Goal: Task Accomplishment & Management: Complete application form

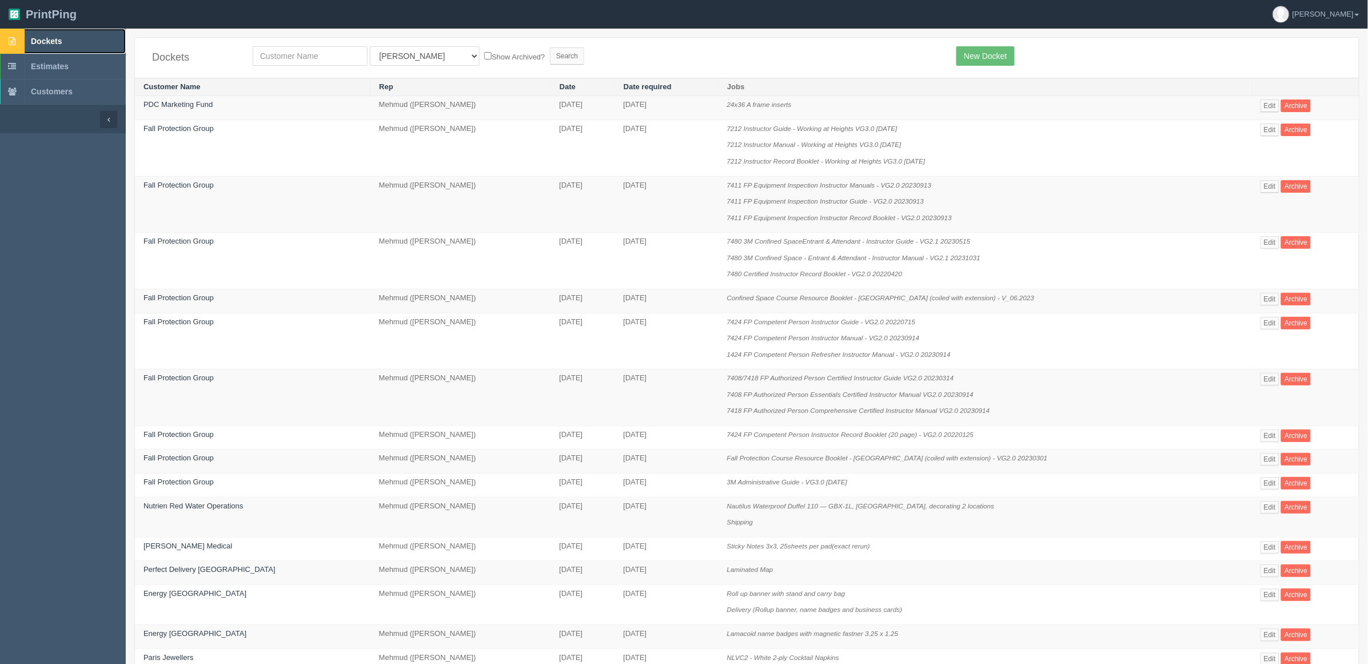
click at [42, 50] on link "Dockets" at bounding box center [63, 41] width 126 height 25
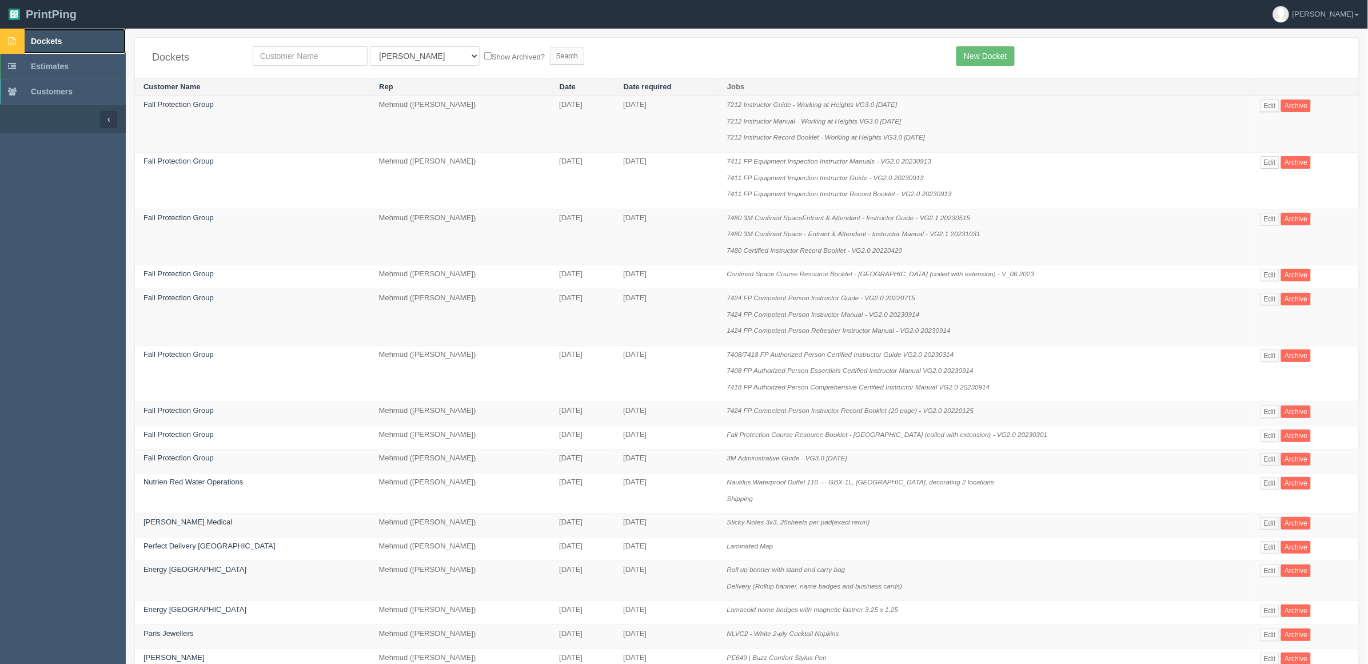
click at [66, 38] on link "Dockets" at bounding box center [63, 41] width 126 height 25
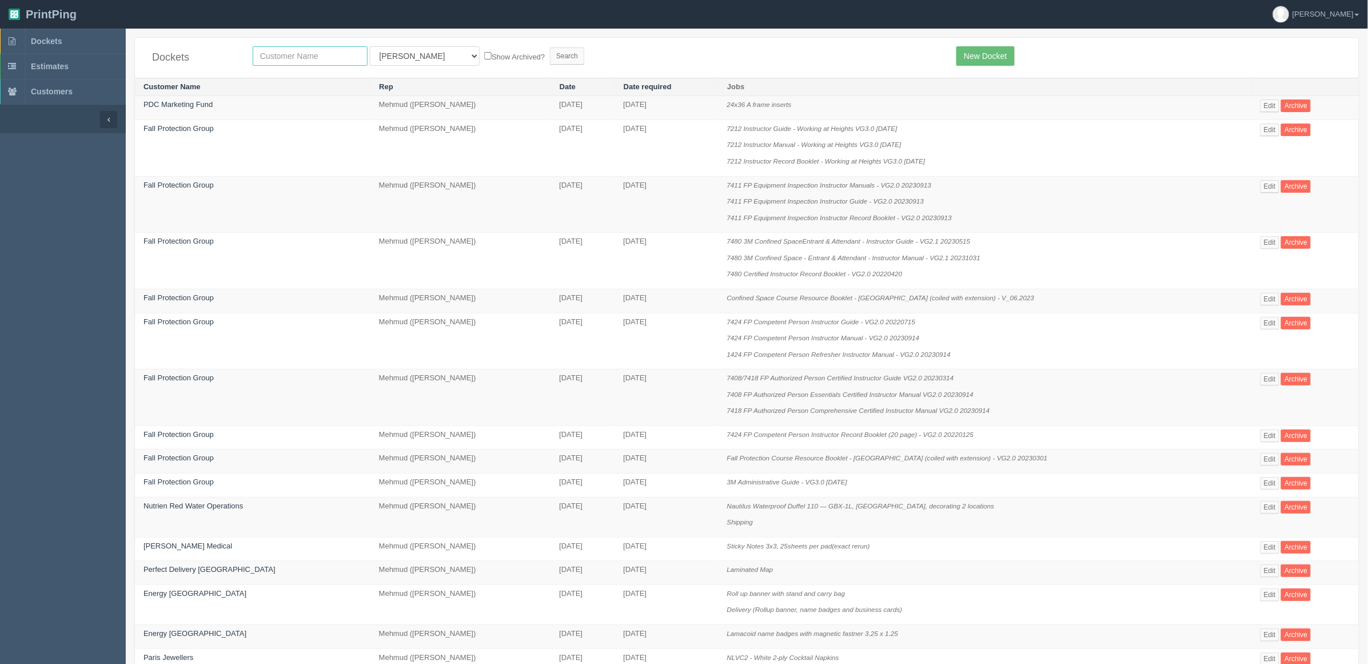
drag, startPoint x: 303, startPoint y: 55, endPoint x: 295, endPoint y: 51, distance: 8.9
click at [301, 54] on input "text" at bounding box center [310, 55] width 115 height 19
type input "agecare"
click at [550, 47] on input "Search" at bounding box center [567, 55] width 34 height 17
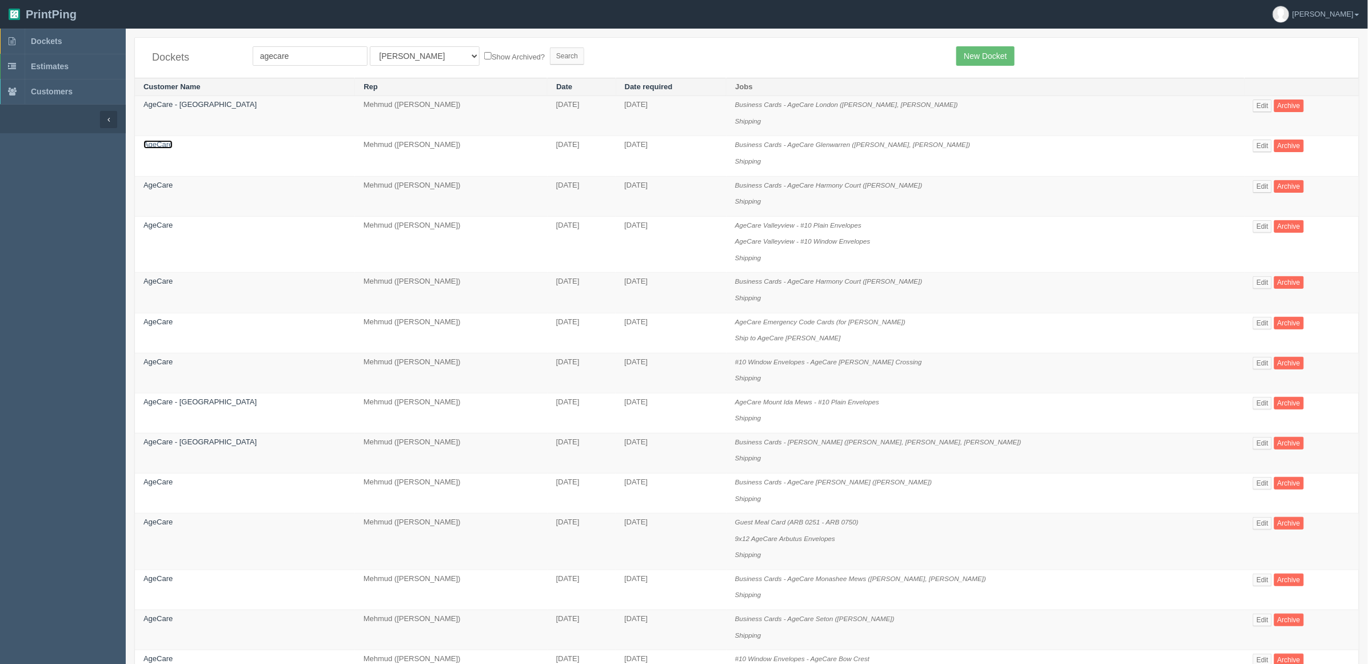
click at [156, 149] on link "AgeCare" at bounding box center [158, 144] width 29 height 9
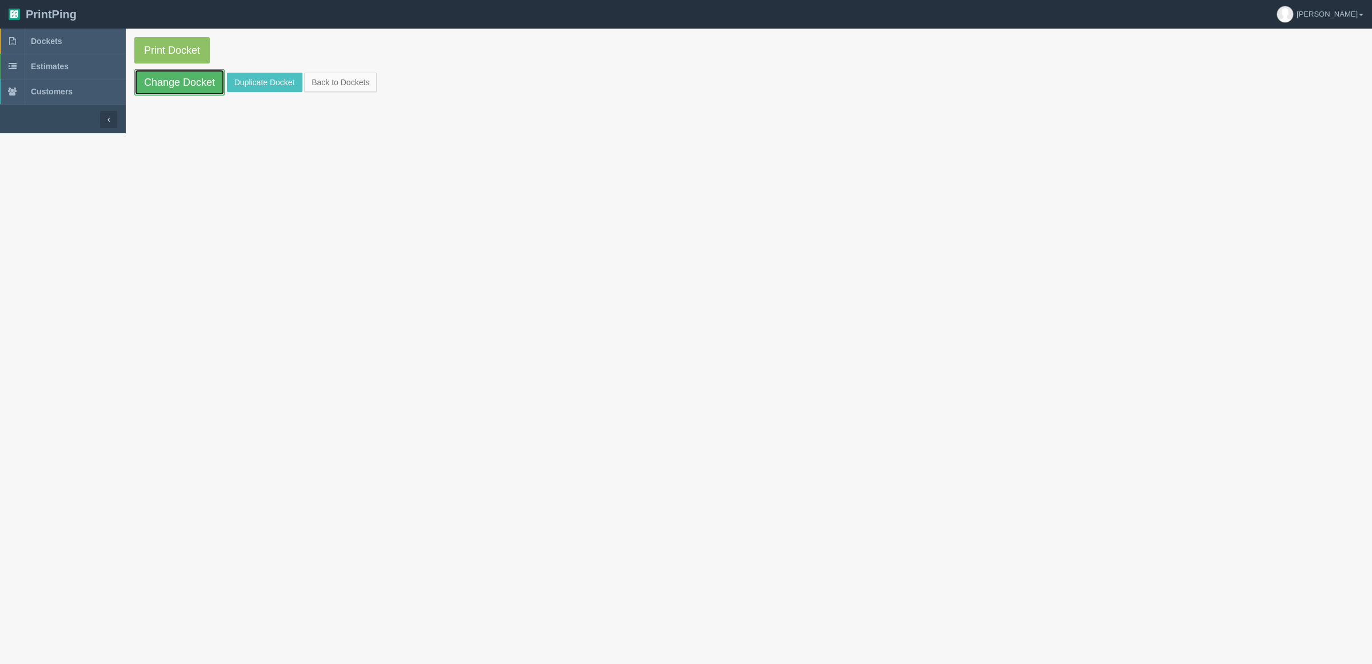
click at [180, 85] on link "Change Docket" at bounding box center [179, 82] width 90 height 26
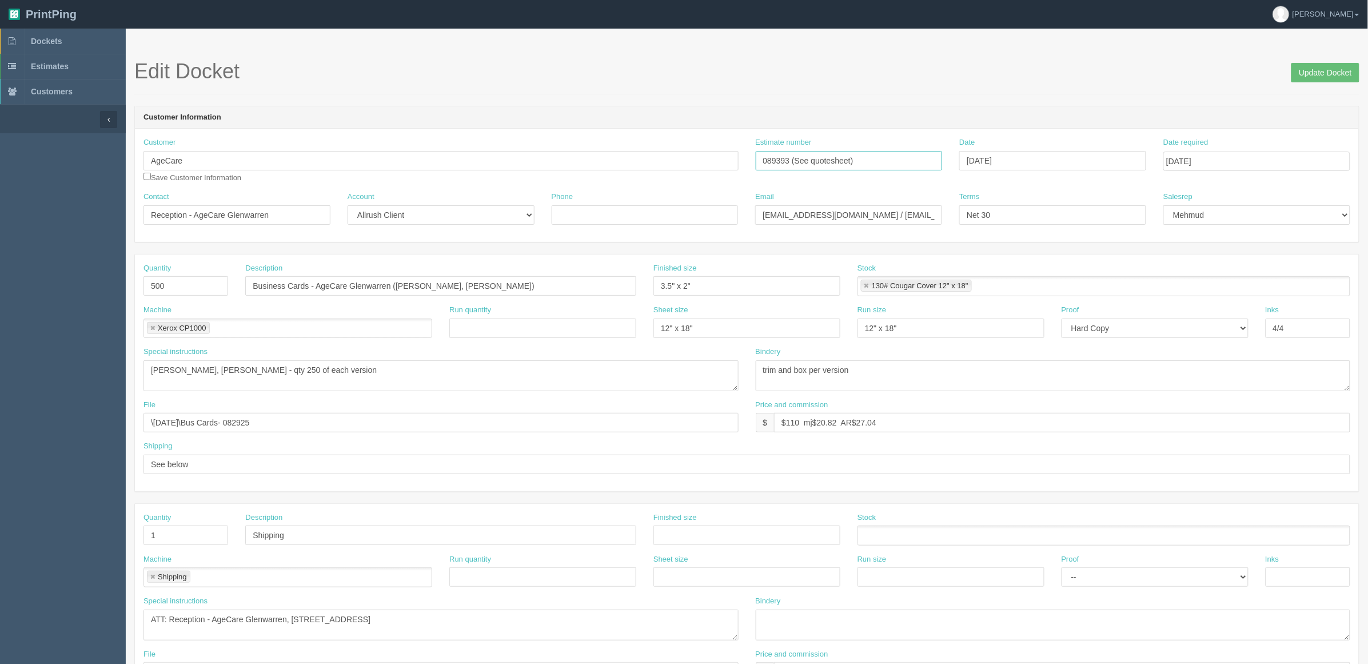
click at [854, 160] on input "089393 (See quotesheet)" at bounding box center [849, 160] width 187 height 19
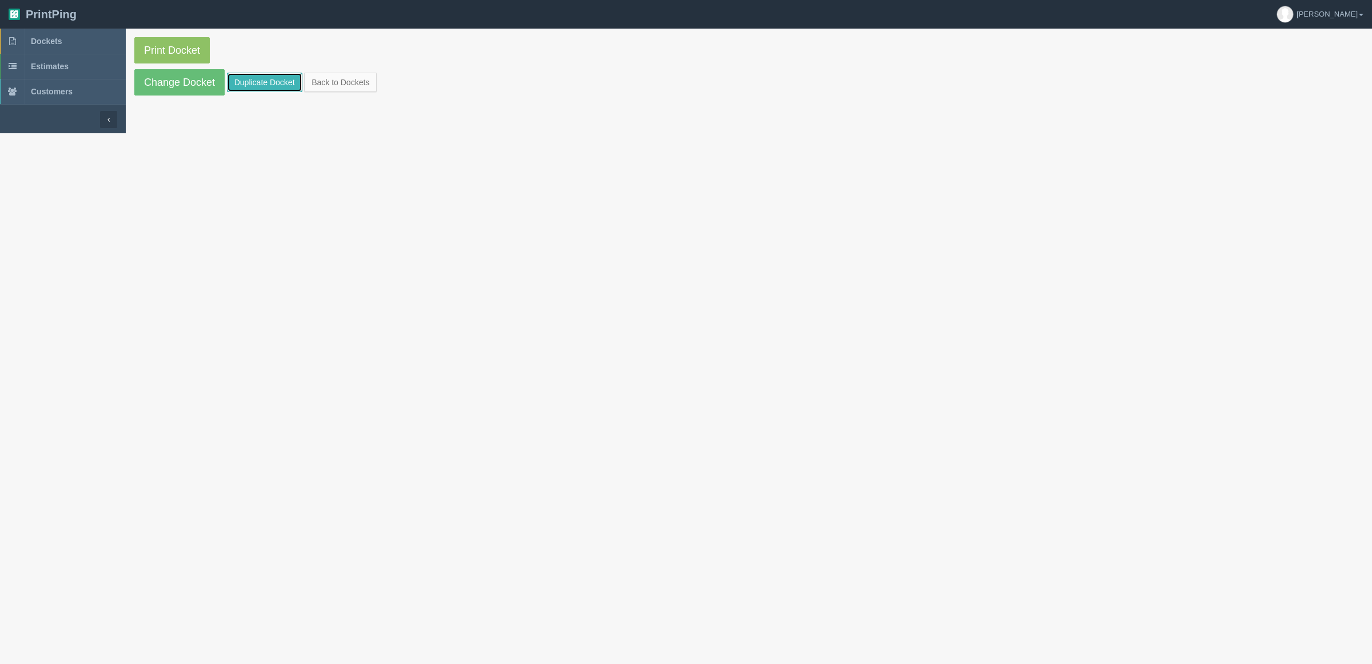
click at [249, 78] on link "Duplicate Docket" at bounding box center [264, 82] width 75 height 19
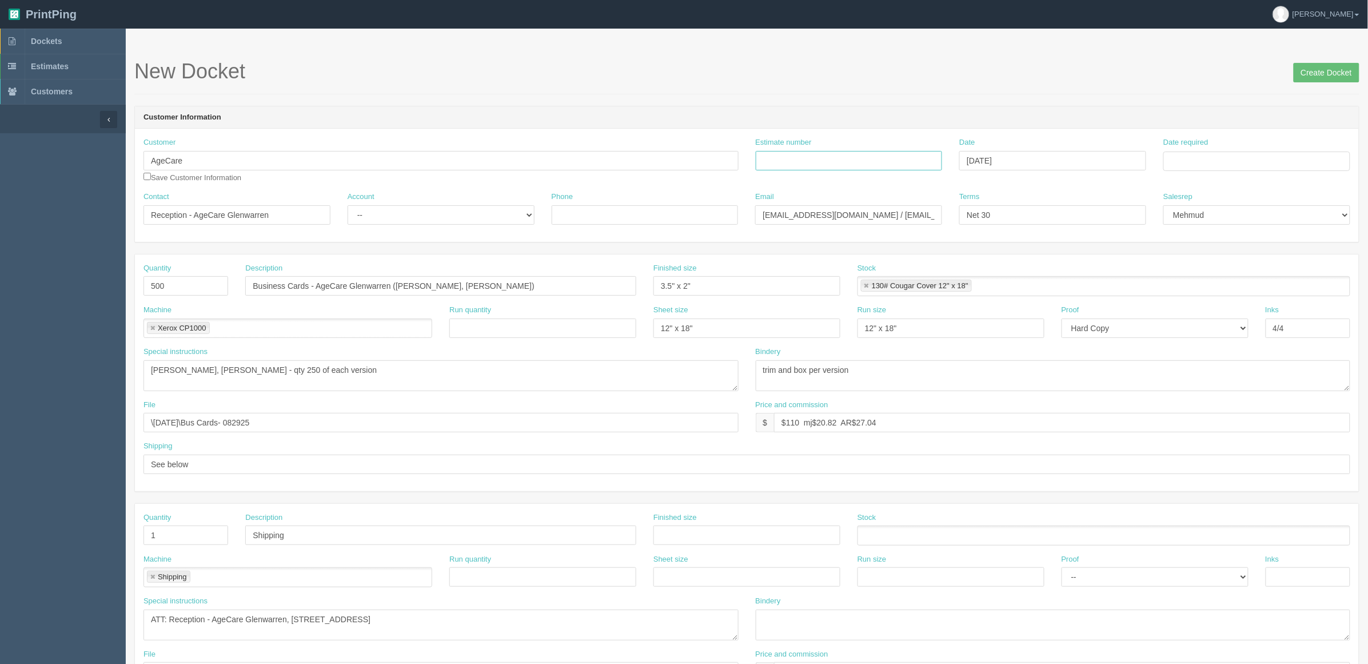
click at [842, 158] on input "Estimate number" at bounding box center [849, 160] width 187 height 19
paste input "089393 (See quotesheet)"
type input "089393 (See quotesheet)"
click at [1264, 159] on input "Date required" at bounding box center [1256, 161] width 187 height 19
click at [1207, 249] on td "16" at bounding box center [1205, 254] width 14 height 17
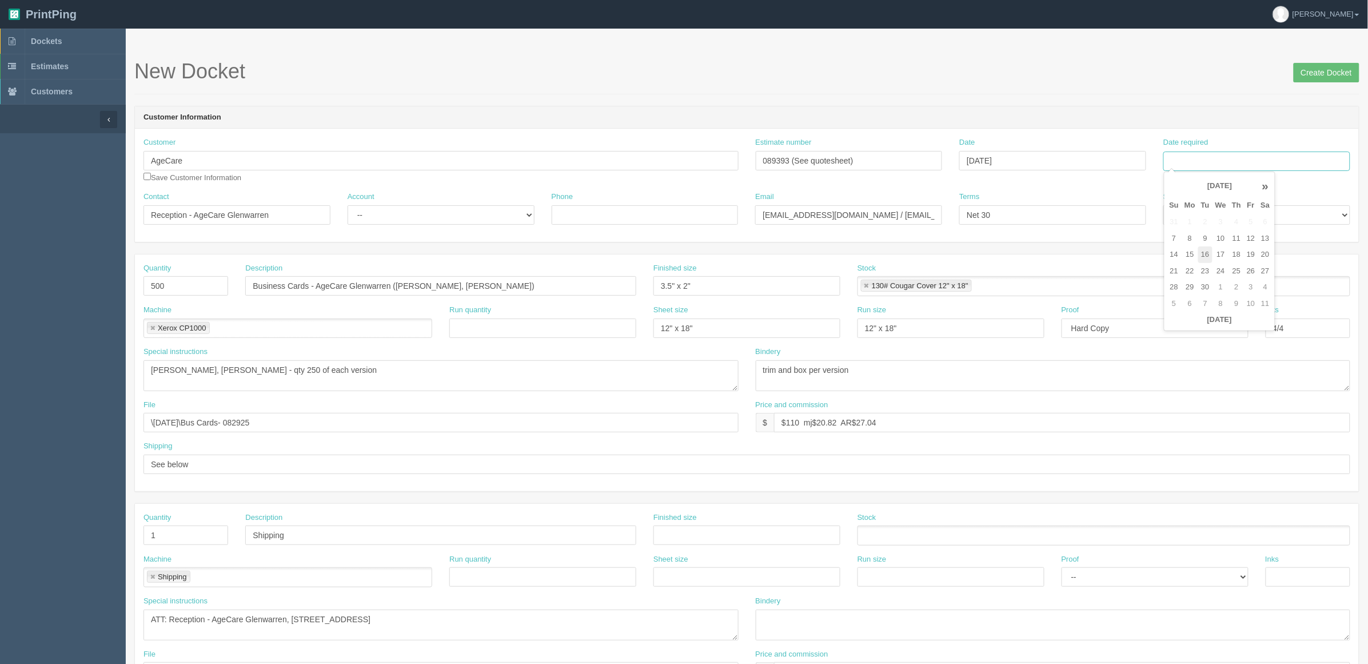
type input "[DATE]"
click at [975, 101] on form "New Docket Create Docket Customer Information Customer AgeCare Save Customer In…" at bounding box center [746, 540] width 1225 height 961
drag, startPoint x: 851, startPoint y: 213, endPoint x: 539, endPoint y: 222, distance: 311.7
click at [540, 222] on div "Contact Reception - AgeCare Glenwarren Account -- Existing Client Allrush Clien…" at bounding box center [747, 213] width 1224 height 42
paste input "mountroyal"
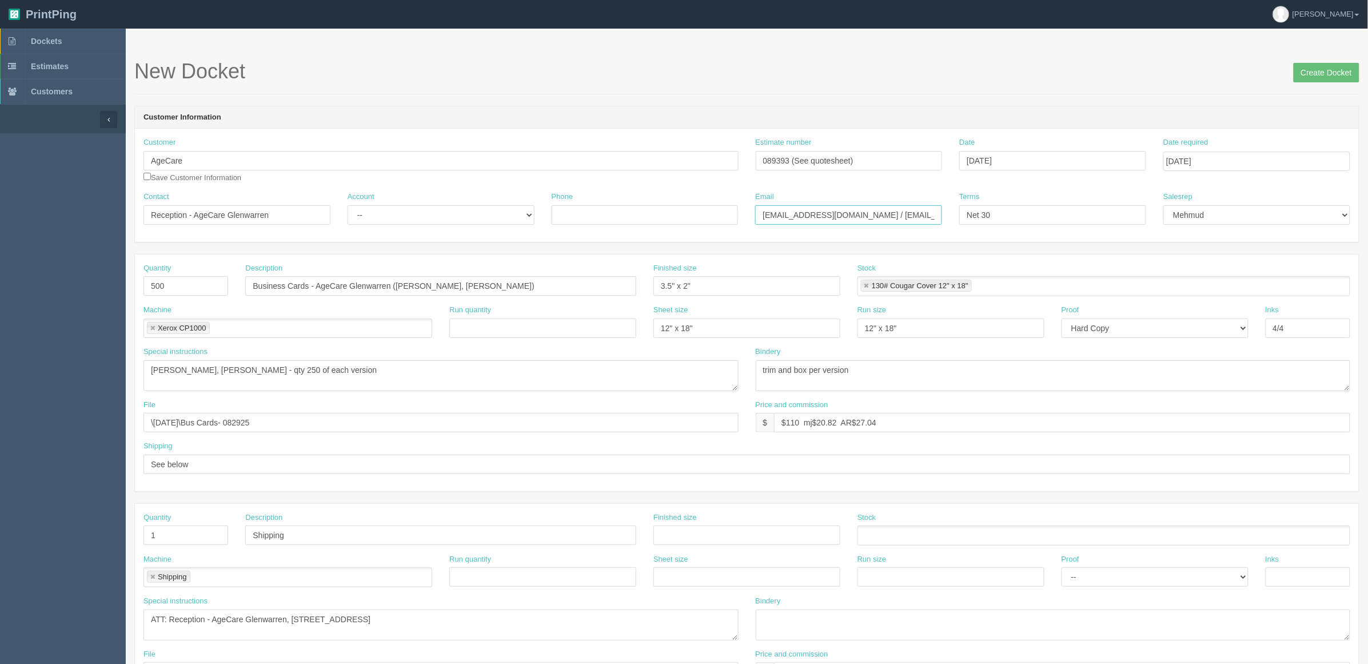
type input "mountroyal@agecare.ca / payables@agecare.ca"
drag, startPoint x: 230, startPoint y: 216, endPoint x: 481, endPoint y: 216, distance: 251.0
click at [481, 216] on div "Contact Reception - AgeCare Glenwarren Account -- Existing Client Allrush Clien…" at bounding box center [747, 213] width 1224 height 42
paste input "Mount Royal"
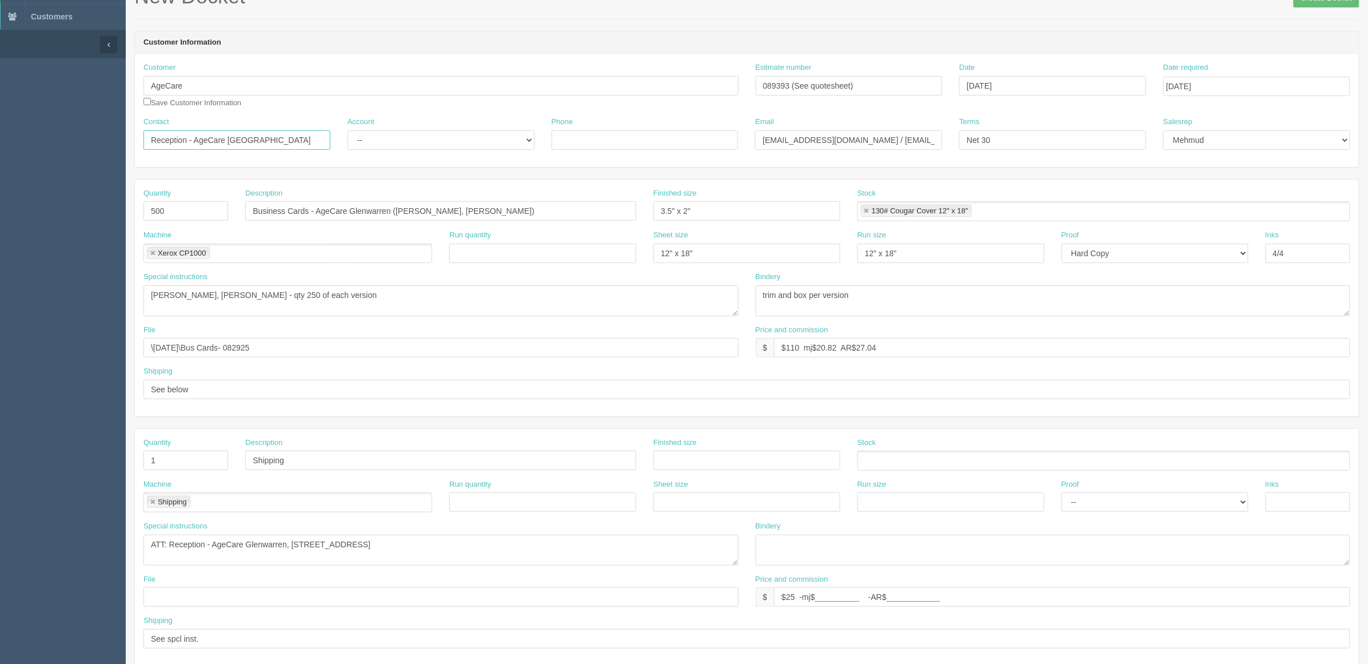
scroll to position [214, 0]
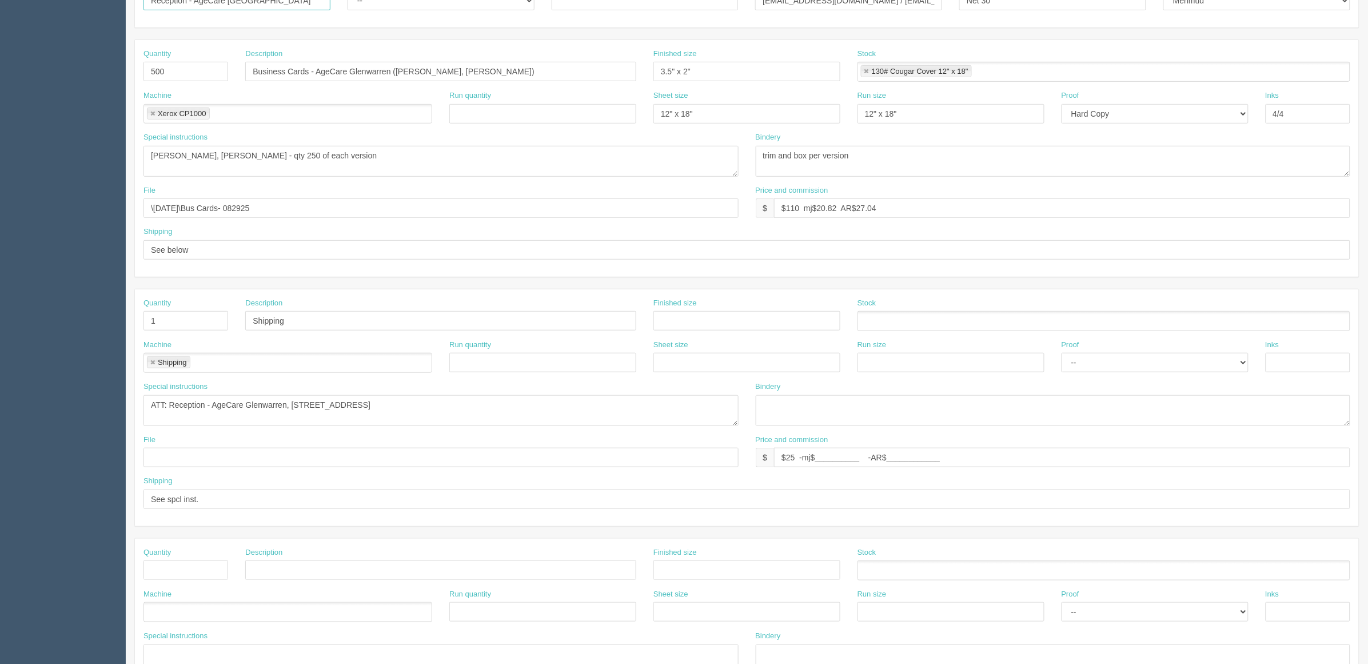
type input "Reception - AgeCare Mount Royal"
drag, startPoint x: 210, startPoint y: 402, endPoint x: 915, endPoint y: 395, distance: 704.4
click at [906, 402] on div "Special instructions ATT: Reception - AgeCare Glenwarren, 1230 Balmoral Road, V…" at bounding box center [747, 407] width 1224 height 53
paste textarea "AgeCare Mount Royal 1813 9 Street SW Calgary, AB T2T 3C2"
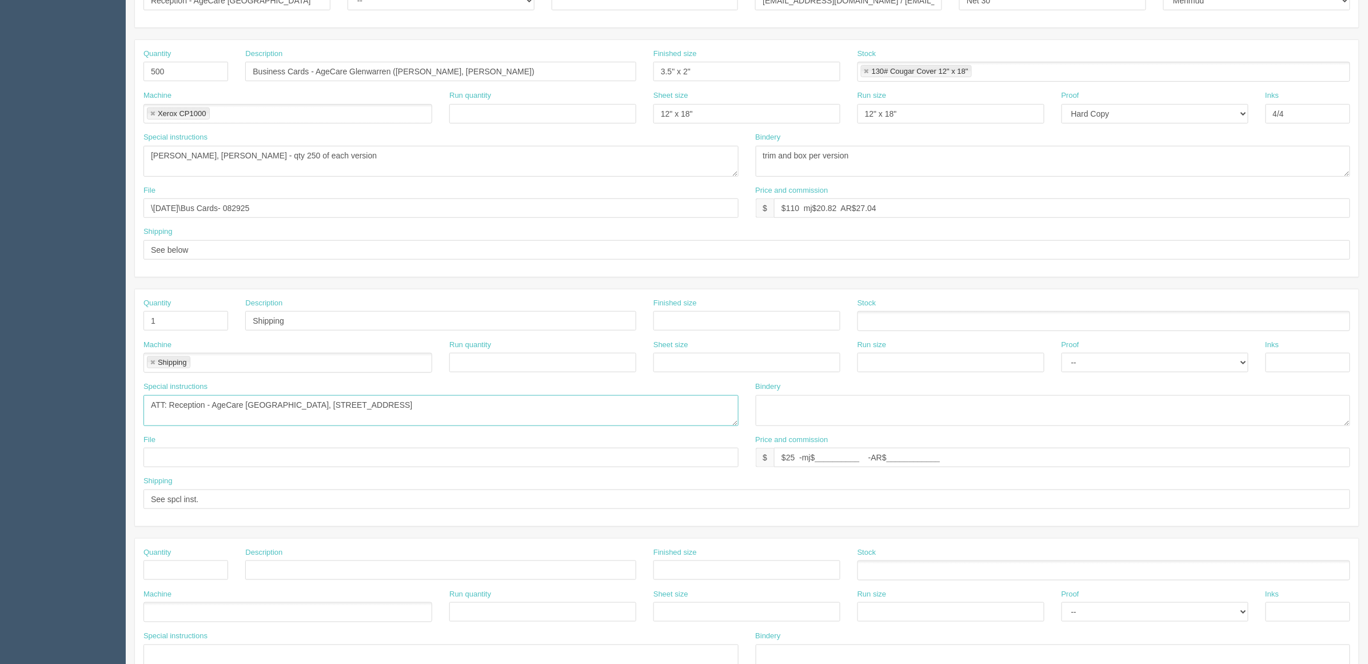
type textarea "ATT: Reception - AgeCare Mount Royal, 1813 9 Street SW, Calgary, AB T2T 3C2"
type input "$25 mj$0 AR$5"
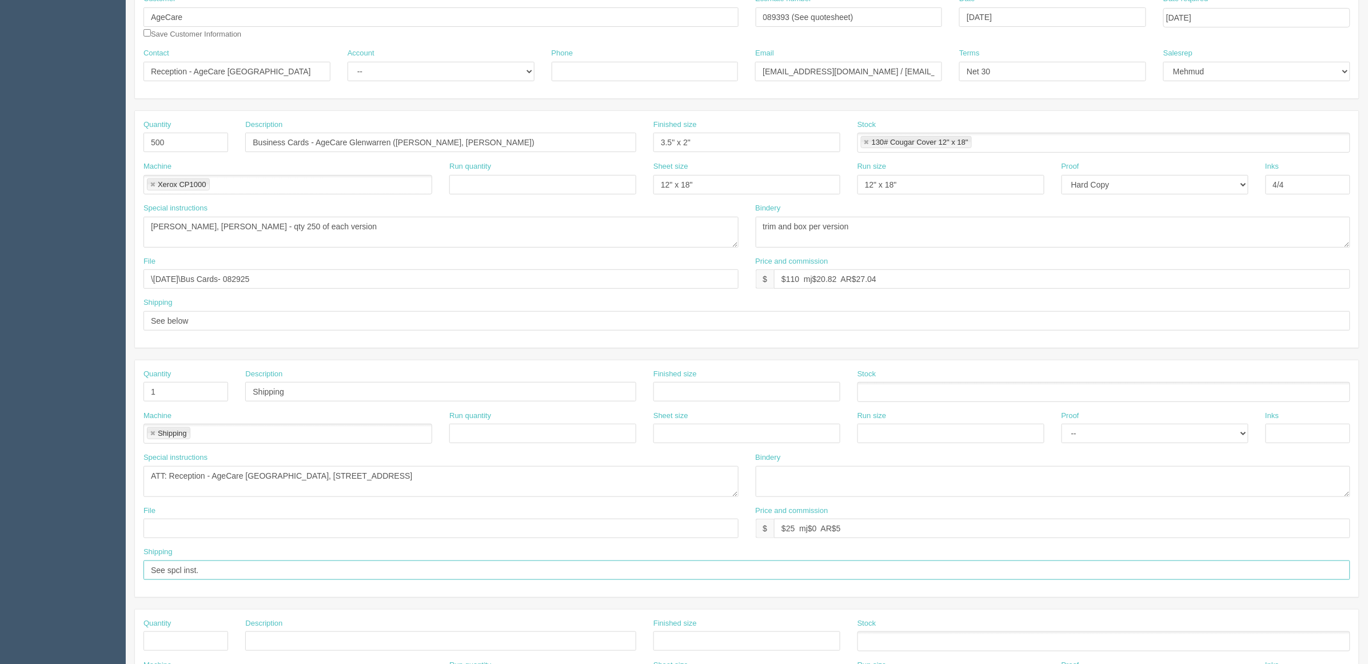
scroll to position [143, 0]
click at [0, 223] on section "Dockets Estimates Customers" at bounding box center [684, 391] width 1368 height 1010
paste textarea "Gregoire Moqui"
type textarea "Gregoire Moquin,"
drag, startPoint x: 393, startPoint y: 144, endPoint x: 352, endPoint y: 143, distance: 40.6
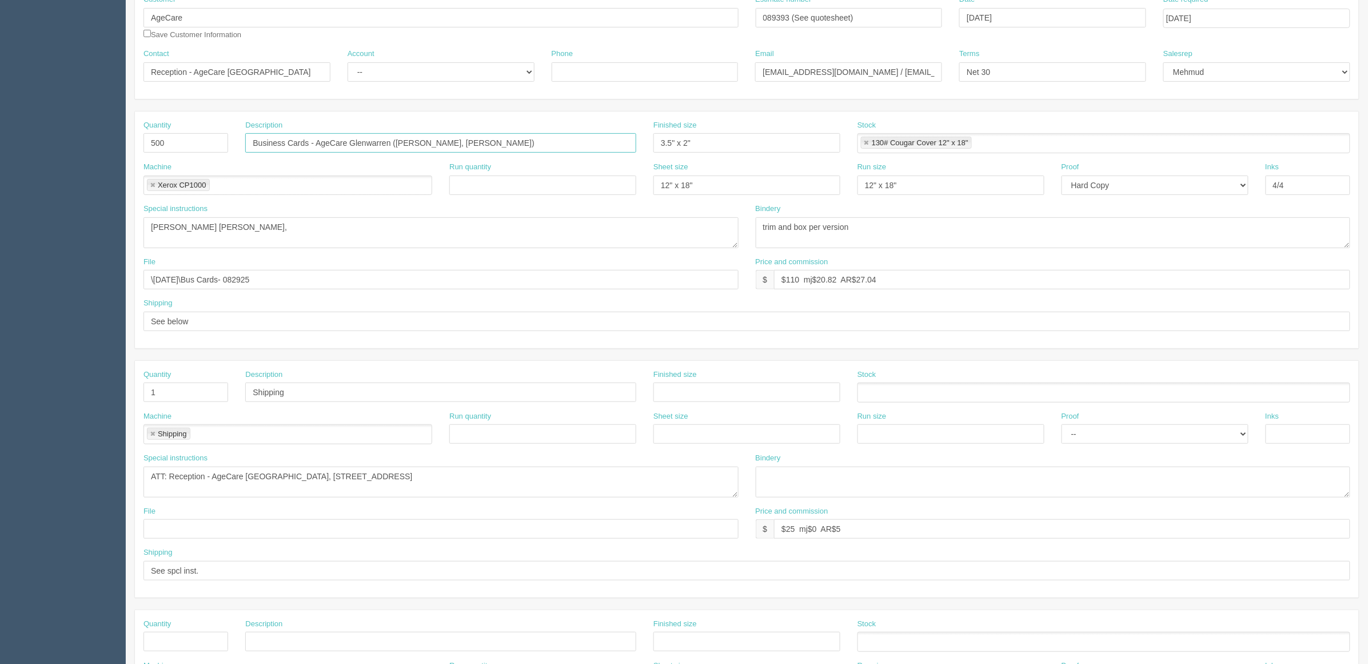
click at [352, 143] on input "Business Cards - AgeCare Glenwarren (Esraa Hassan, Marci Burnett)" at bounding box center [440, 142] width 391 height 19
type input "Business Cards - AgeCare Mount Royal <copy 7x names from below>"
click at [273, 243] on textarea "Esraa Hassan, Marci Burnett - qty 250 of each version" at bounding box center [441, 232] width 595 height 31
paste textarea "Cynthia Obiegbusi"
click at [324, 232] on textarea "Esraa Hassan, Marci Burnett - qty 250 of each version" at bounding box center [441, 232] width 595 height 31
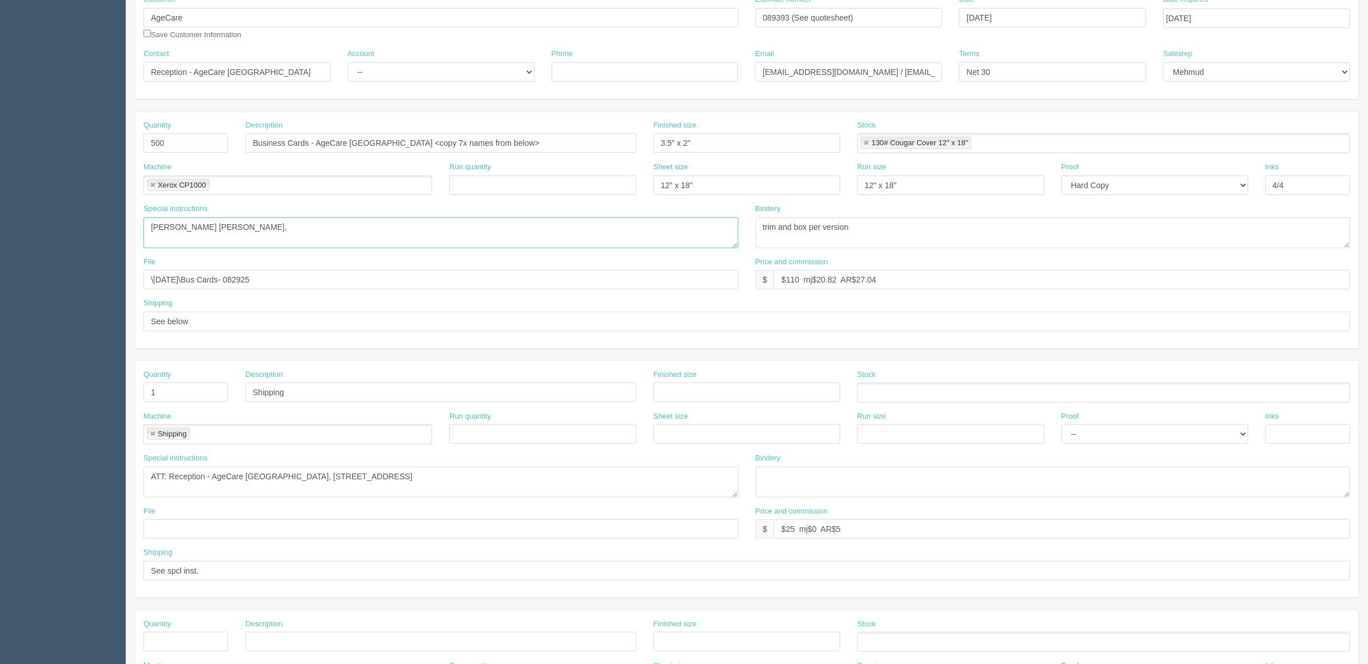
paste textarea "Marja Butterworth"
click at [386, 230] on textarea "Esraa Hassan, Marci Burnett - qty 250 of each version" at bounding box center [441, 232] width 595 height 31
paste textarea "Joyce Matambo"
click at [448, 229] on textarea "Esraa Hassan, Marci Burnett - qty 250 of each version" at bounding box center [441, 232] width 595 height 31
paste textarea "Jessey Dahlseide"
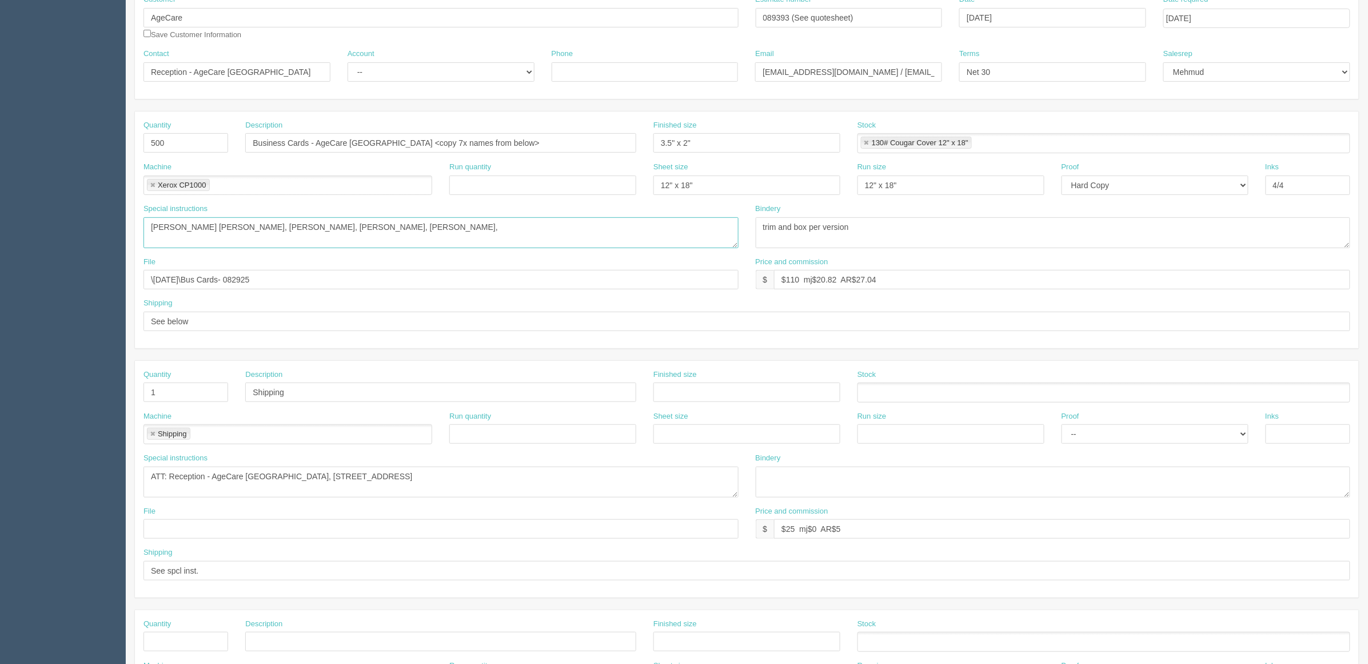
click at [528, 233] on textarea "Esraa Hassan, Marci Burnett - qty 250 of each version" at bounding box center [441, 232] width 595 height 31
paste textarea "Judith Gwegweni"
type textarea "Gregoire Moquin, Cynthia Obiegbusi, Marja Butterworth, Joyce Matambo, Jessey Da…"
drag, startPoint x: 563, startPoint y: 224, endPoint x: 633, endPoint y: 246, distance: 73.9
click at [564, 224] on textarea "Esraa Hassan, Marci Burnett - qty 250 of each version" at bounding box center [441, 232] width 595 height 31
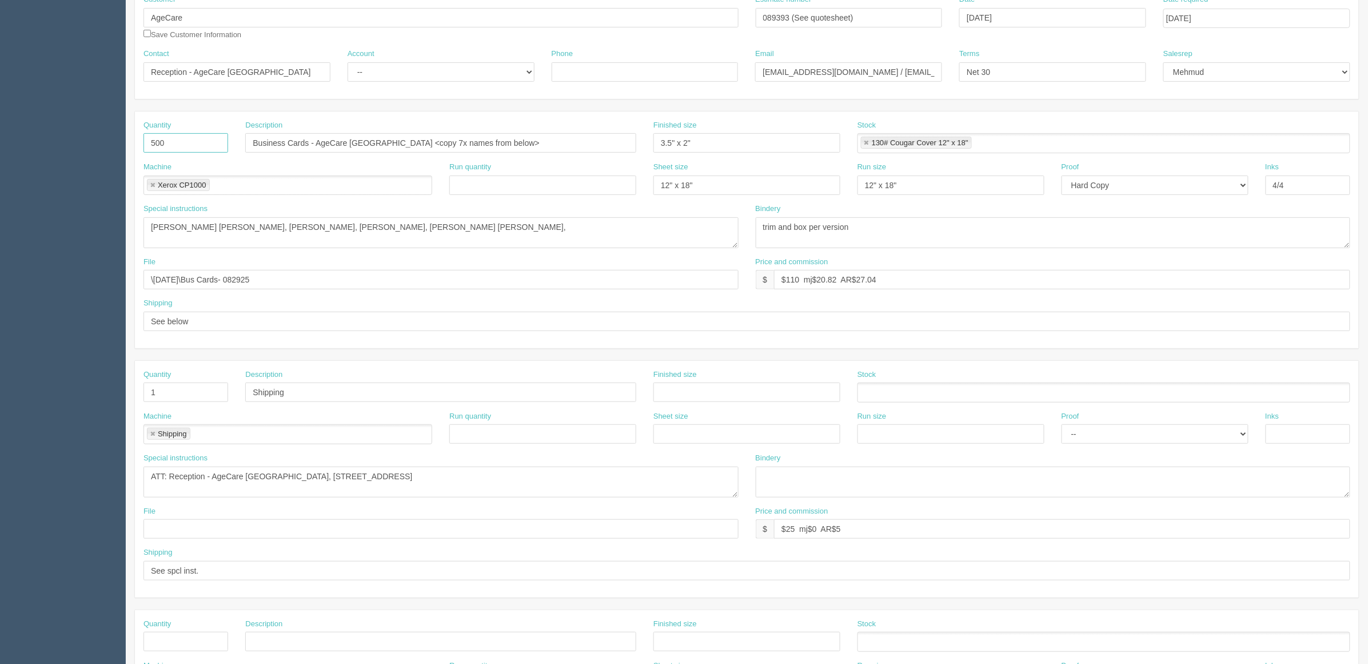
drag, startPoint x: 181, startPoint y: 143, endPoint x: 0, endPoint y: 139, distance: 180.7
click at [0, 141] on section "Dockets Estimates Customers" at bounding box center [684, 391] width 1368 height 1010
type input "1,750"
click at [587, 230] on textarea "Esraa Hassan, Marci Burnett - qty 250 of each version" at bounding box center [441, 232] width 595 height 31
type textarea "Gregoire Moquin, Cynthia Obiegbusi, Marja Butterworth, Joyce Matambo, Jessey Da…"
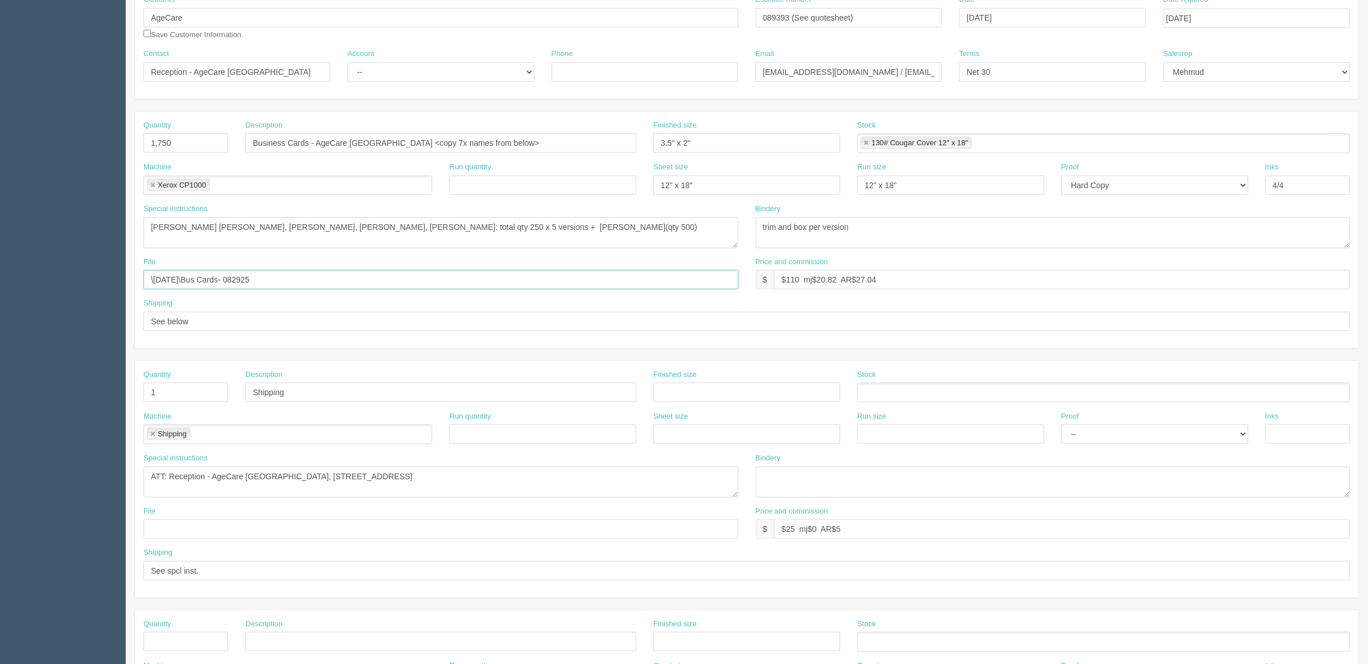
drag, startPoint x: 313, startPoint y: 284, endPoint x: 147, endPoint y: 282, distance: 165.8
click at [63, 270] on section "Dockets Estimates Customers" at bounding box center [684, 391] width 1368 height 1010
paste input "Z:\A\Age Care\2025\september 2025\AgeCare - BC - 0912"
drag, startPoint x: 224, startPoint y: 274, endPoint x: 0, endPoint y: 298, distance: 224.8
click at [0, 298] on section "Dockets Estimates Customers" at bounding box center [684, 391] width 1368 height 1010
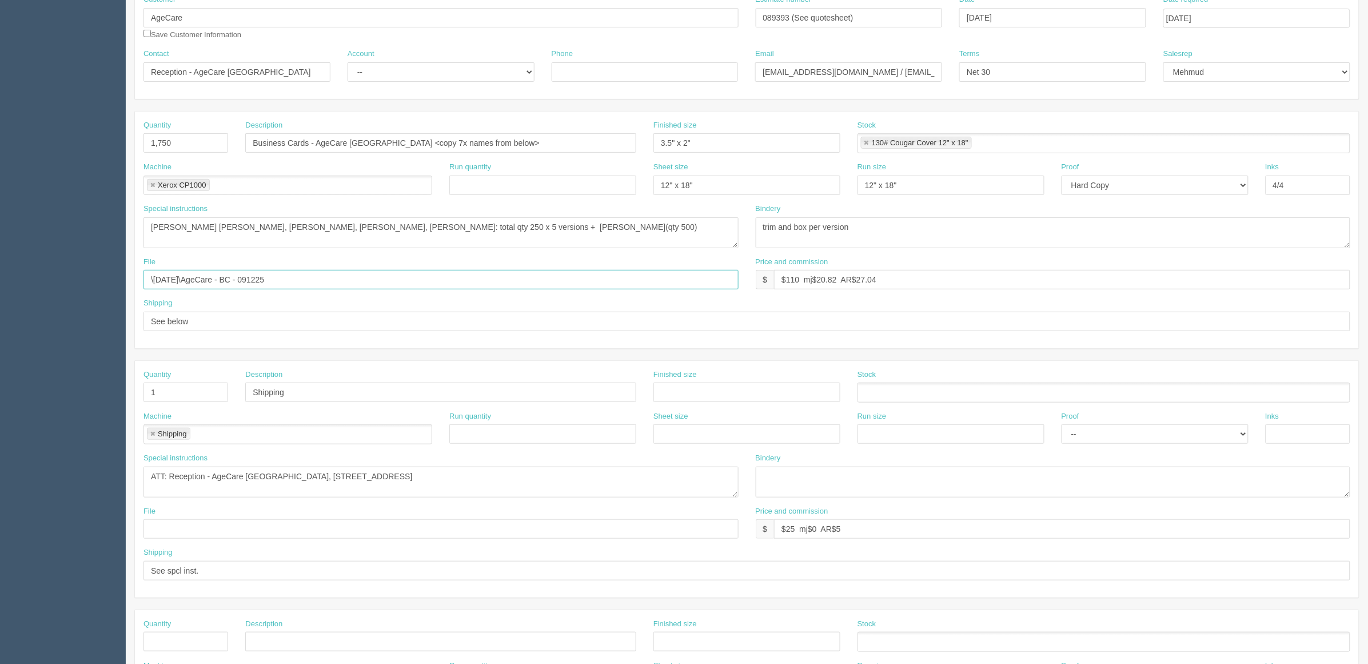
type input "\september 2025\AgeCare - BC - 091225"
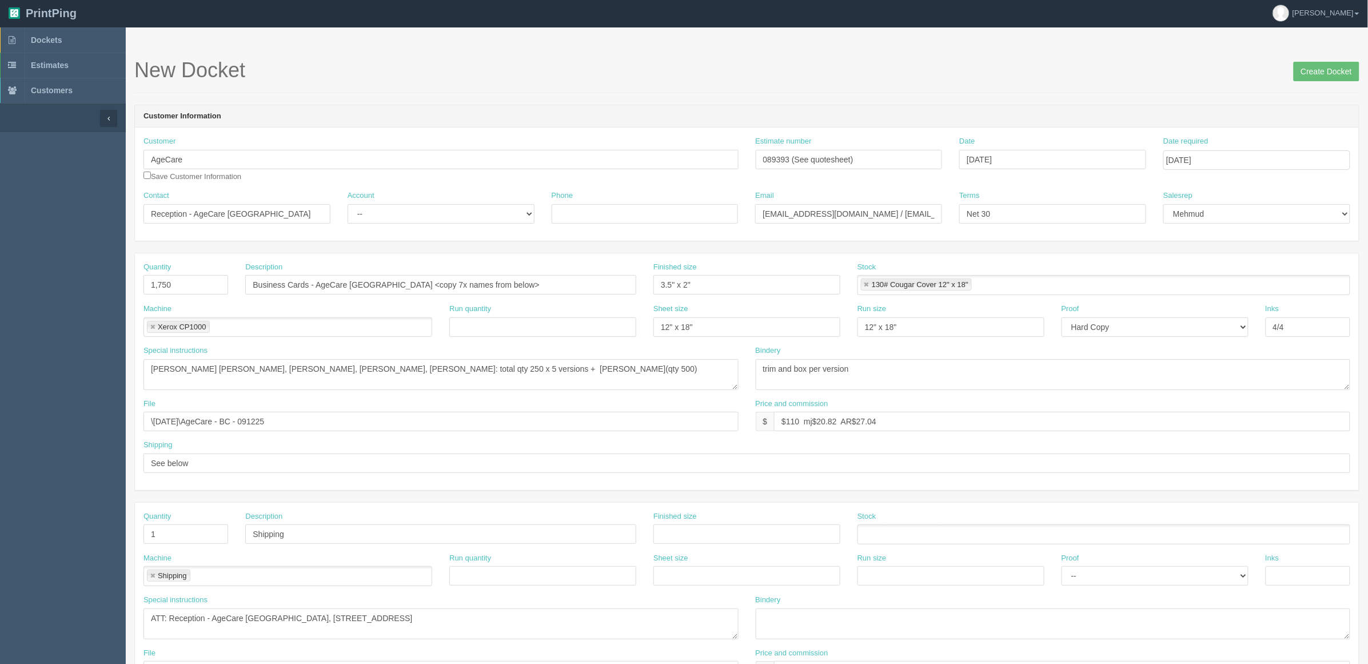
scroll to position [0, 0]
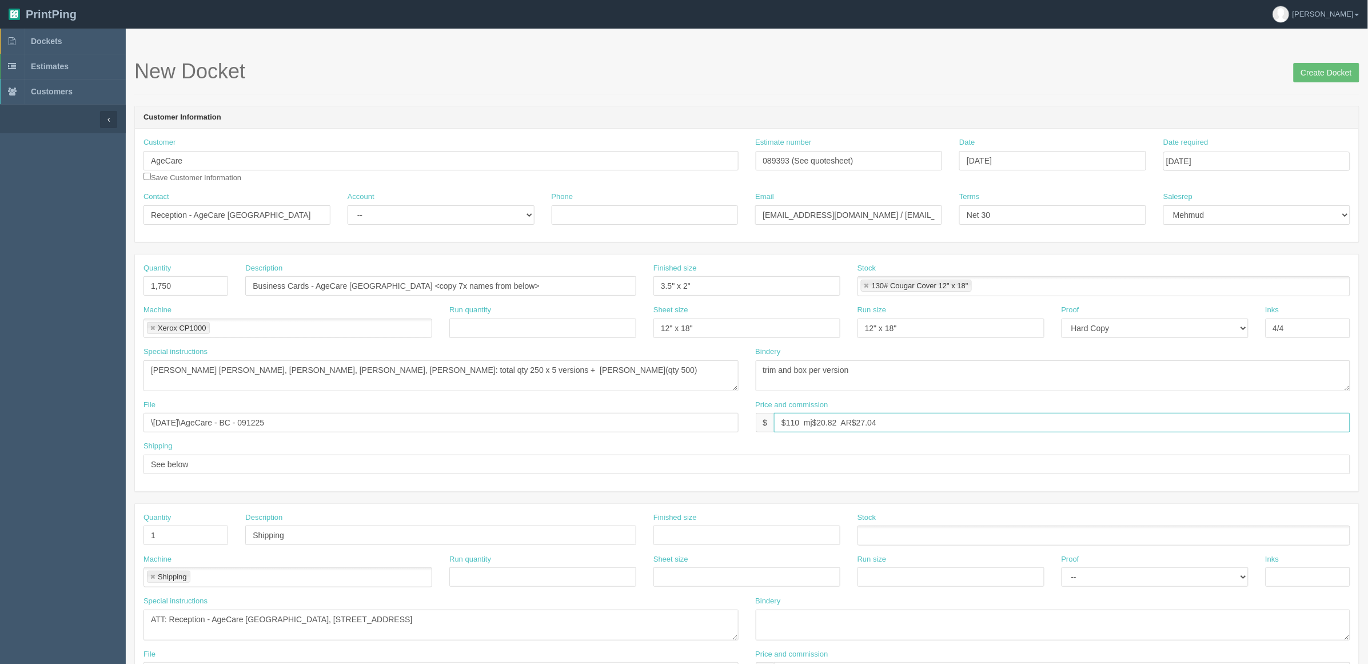
drag, startPoint x: 787, startPoint y: 421, endPoint x: 1990, endPoint y: 424, distance: 1202.9
click at [1368, 424] on html "PrintPing Zack Edit account ( zack@allrush.ca ) Logout Dockets Estimates" at bounding box center [684, 519] width 1368 height 1038
click at [873, 424] on input "$315 mj$ AR$" at bounding box center [1062, 422] width 576 height 19
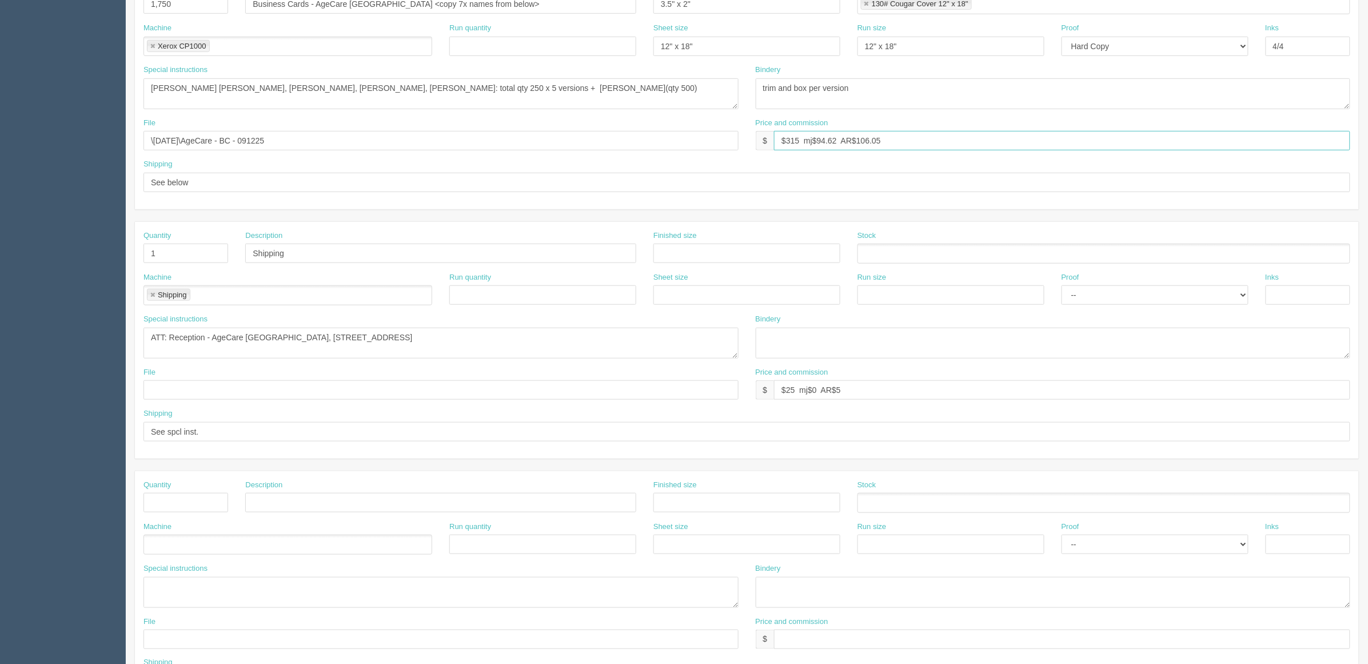
scroll to position [357, 0]
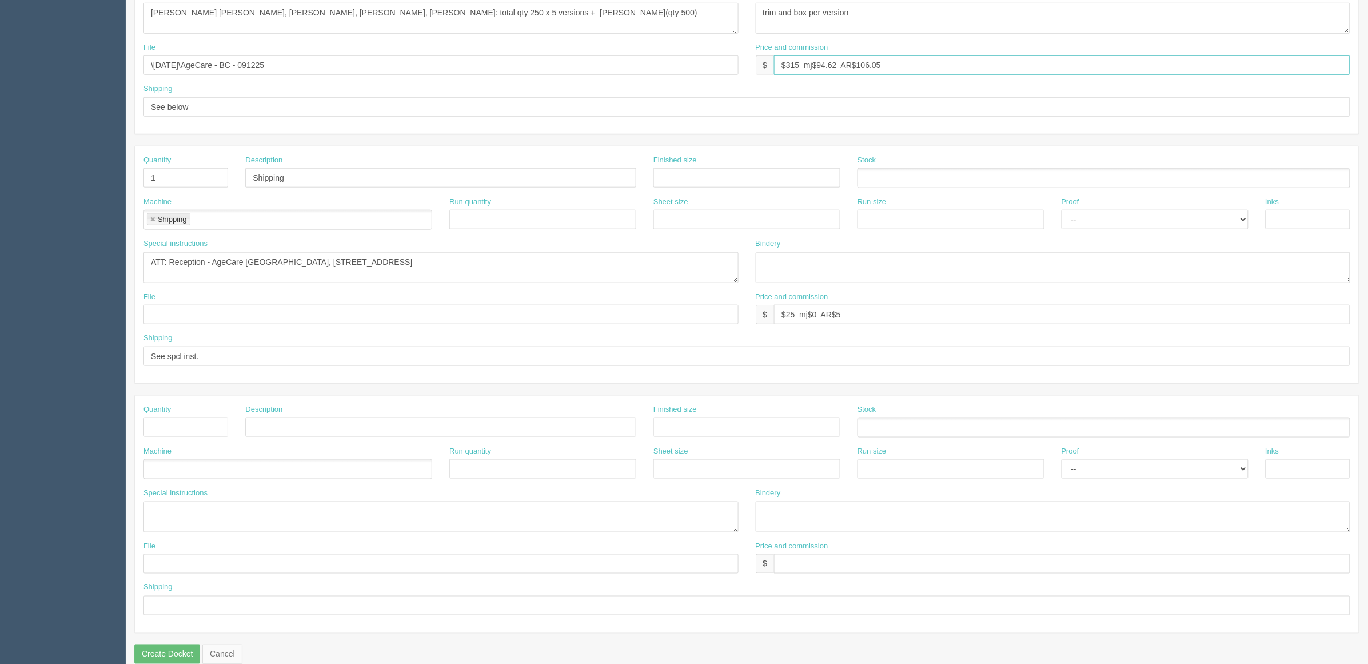
type input "$315 mj$94.62 AR$106.05"
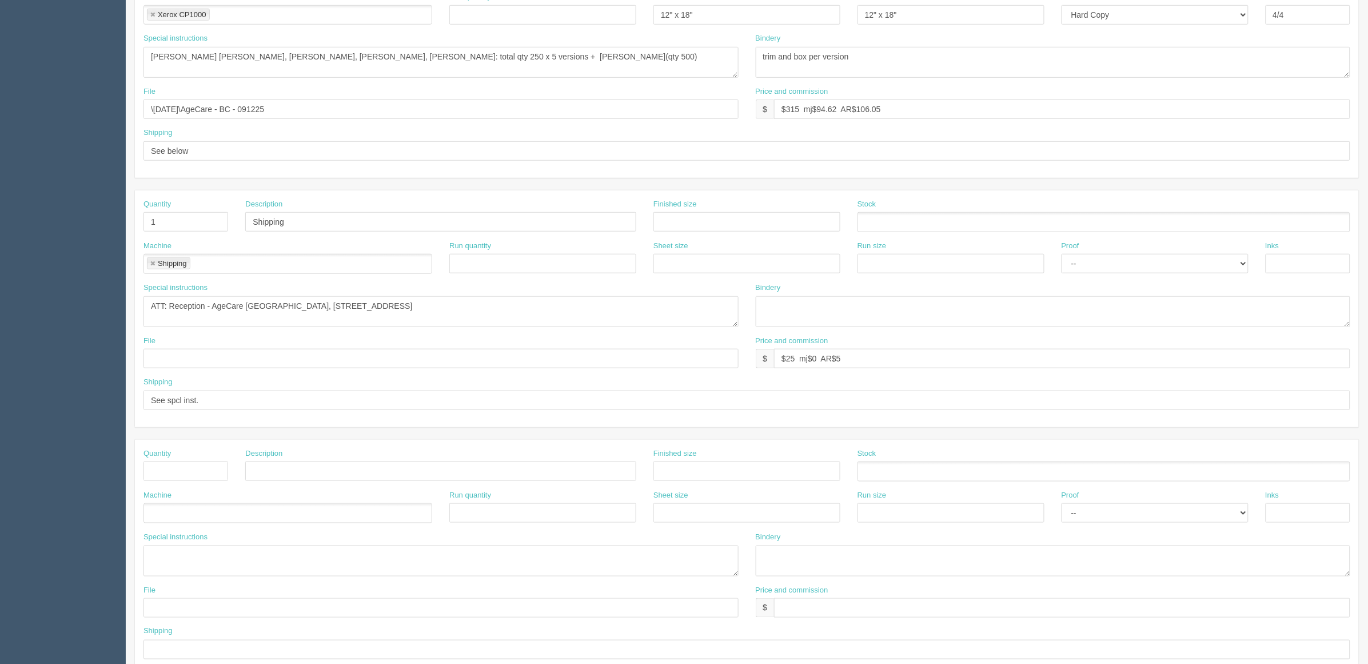
scroll to position [0, 0]
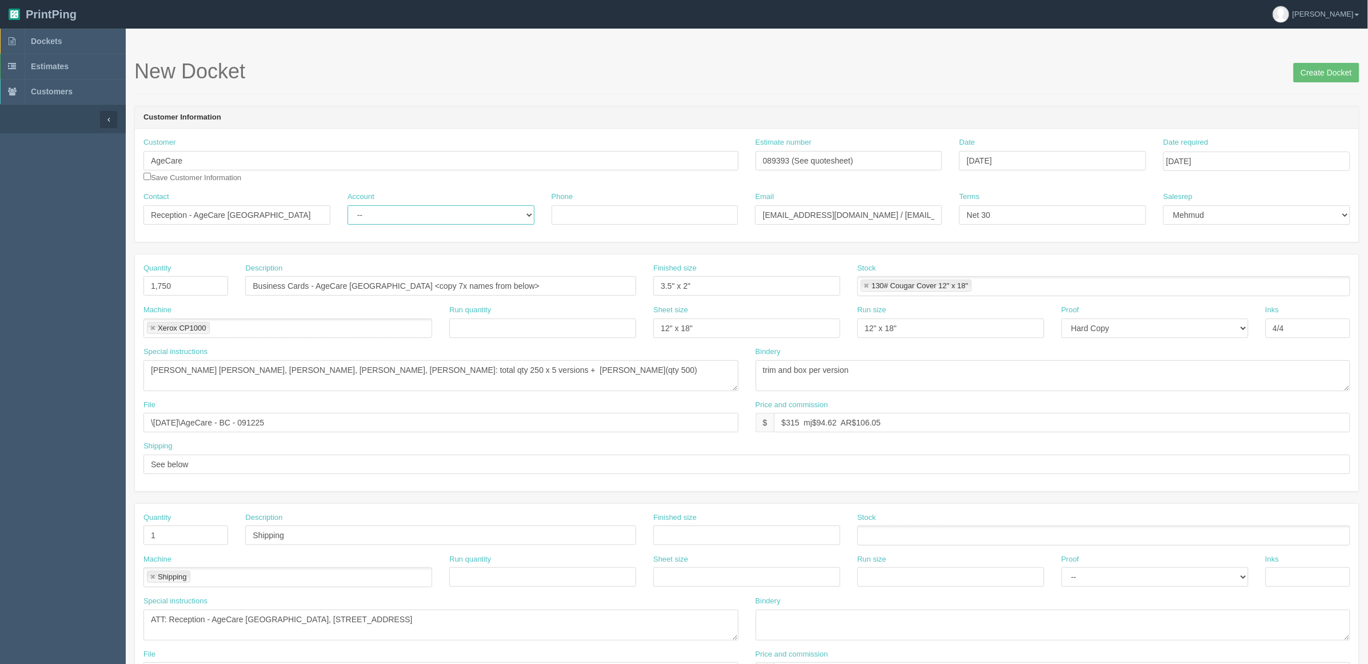
click at [438, 217] on select "-- Existing Client Allrush Client Rep Client" at bounding box center [441, 214] width 187 height 19
select select "Allrush Client"
click at [348, 205] on select "-- Existing Client Allrush Client Rep Client" at bounding box center [441, 214] width 187 height 19
click at [427, 284] on input "Business Cards - AgeCare Mount Royal <copy 7x names from below>" at bounding box center [440, 285] width 391 height 19
type input "Business Cards - AgeCare [GEOGRAPHIC_DATA] (<copy names from below>)"
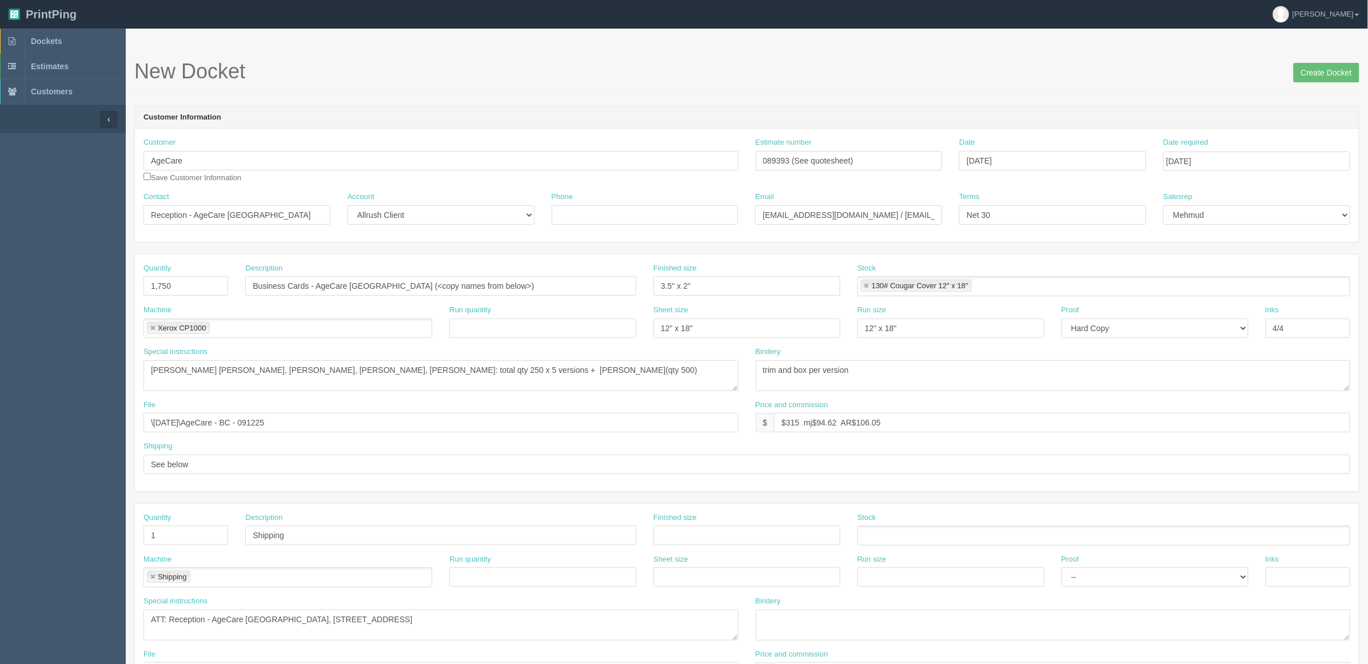
click at [512, 393] on div "Special instructions Esraa Hassan, Marci Burnett - qty 250 of each version" at bounding box center [441, 372] width 612 height 53
click at [584, 372] on textarea "Esraa Hassan, Marci Burnett - qty 250 of each version" at bounding box center [441, 375] width 595 height 31
type textarea "Gregoire Moquin, Cynthia Obiegbusi, Marja Butterworth, Joyce Matambo, Jessey Da…"
click at [1313, 74] on input "Create Docket" at bounding box center [1327, 72] width 66 height 19
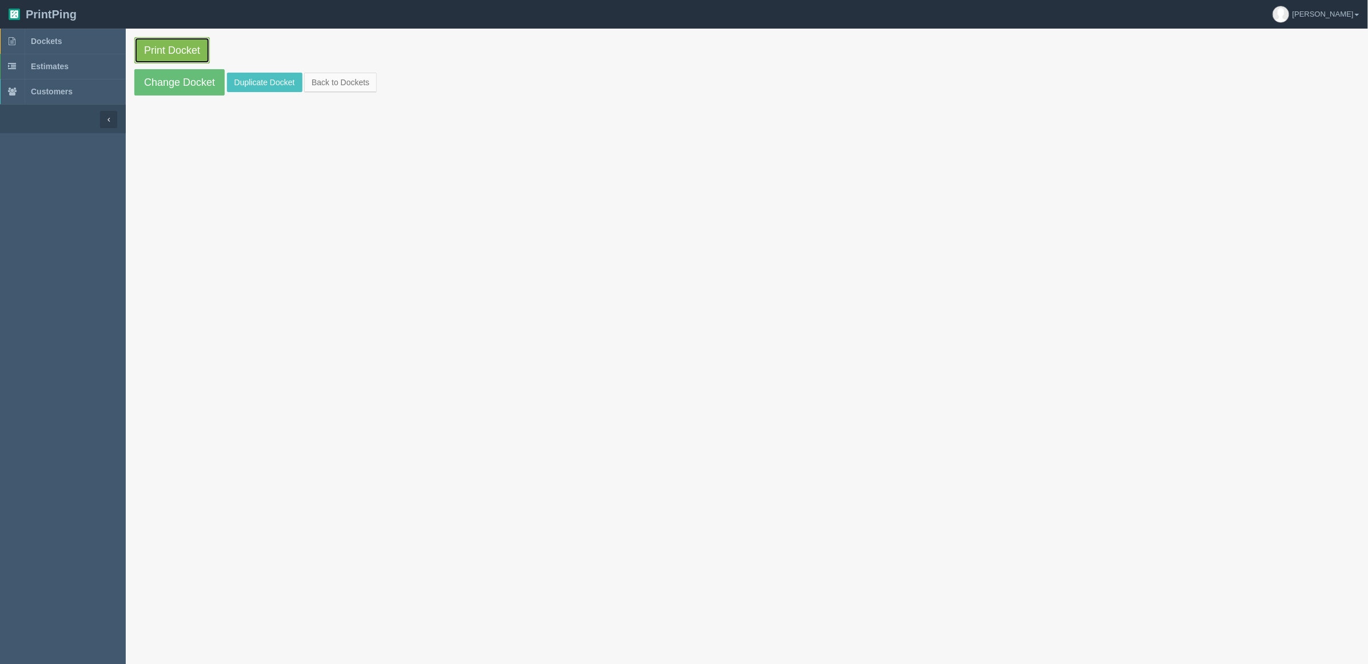
click at [204, 55] on link "Print Docket" at bounding box center [171, 50] width 75 height 26
click at [78, 46] on link "Dockets" at bounding box center [63, 41] width 126 height 25
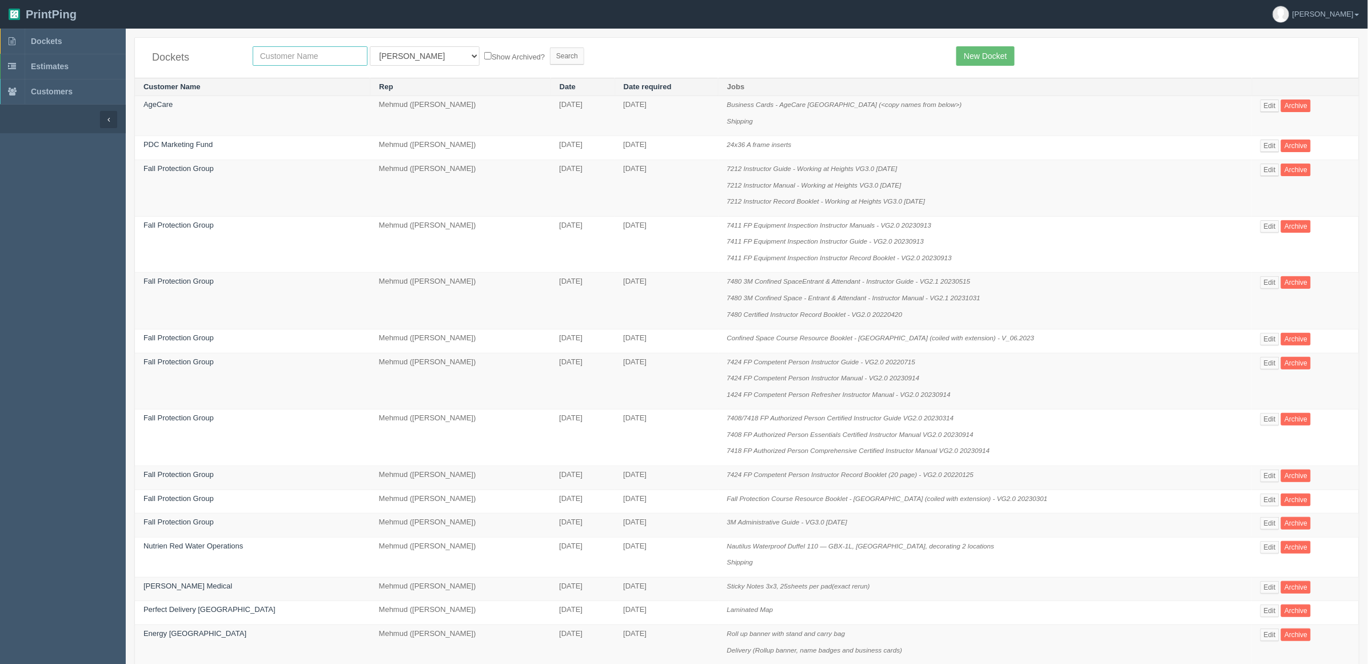
click at [284, 49] on input "text" at bounding box center [310, 55] width 115 height 19
type input "agec"
click at [550, 47] on input "Search" at bounding box center [567, 55] width 34 height 17
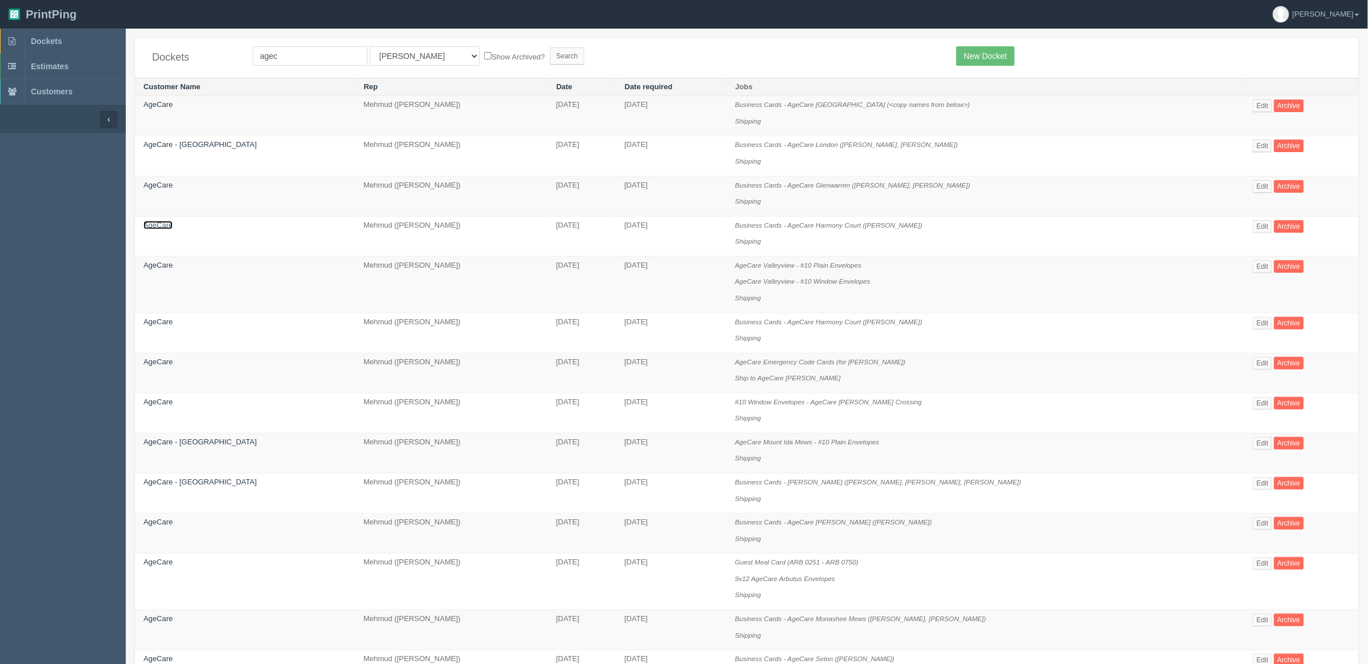
click at [164, 228] on link "AgeCare" at bounding box center [158, 225] width 29 height 9
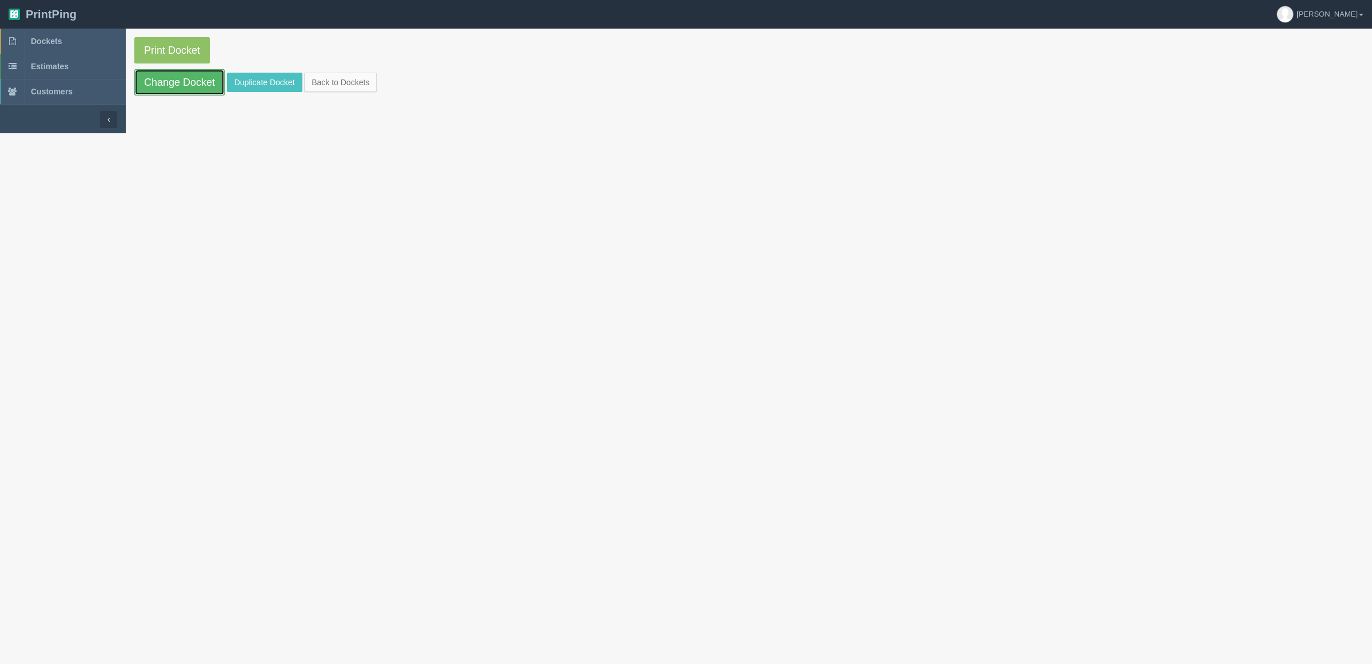
click at [196, 87] on link "Change Docket" at bounding box center [179, 82] width 90 height 26
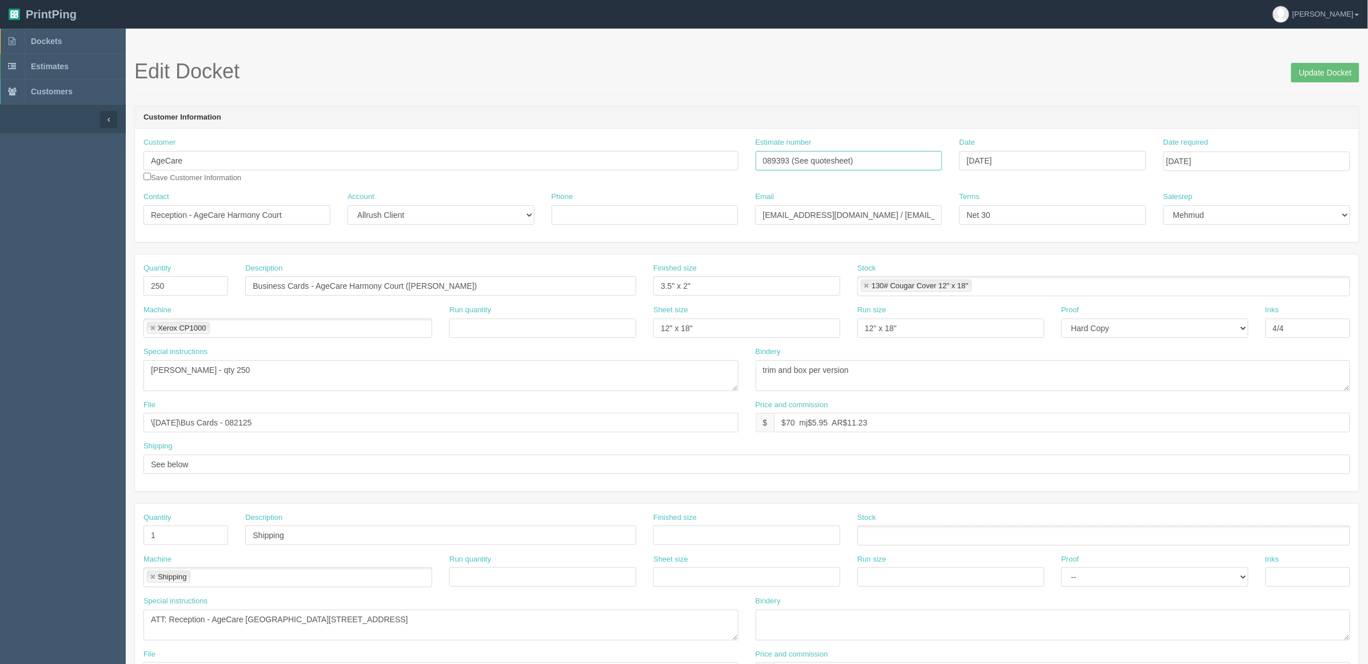
click at [884, 161] on input "089393 (See quotesheet)" at bounding box center [849, 160] width 187 height 19
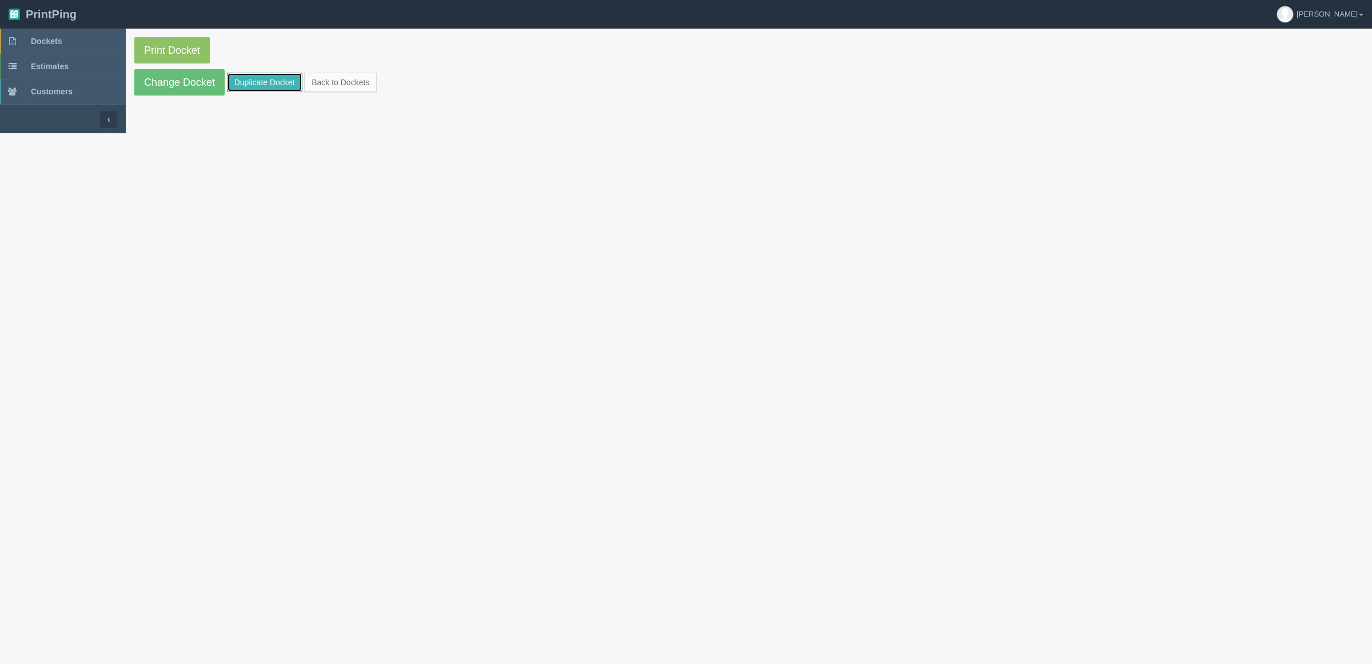
click at [273, 78] on link "Duplicate Docket" at bounding box center [264, 82] width 75 height 19
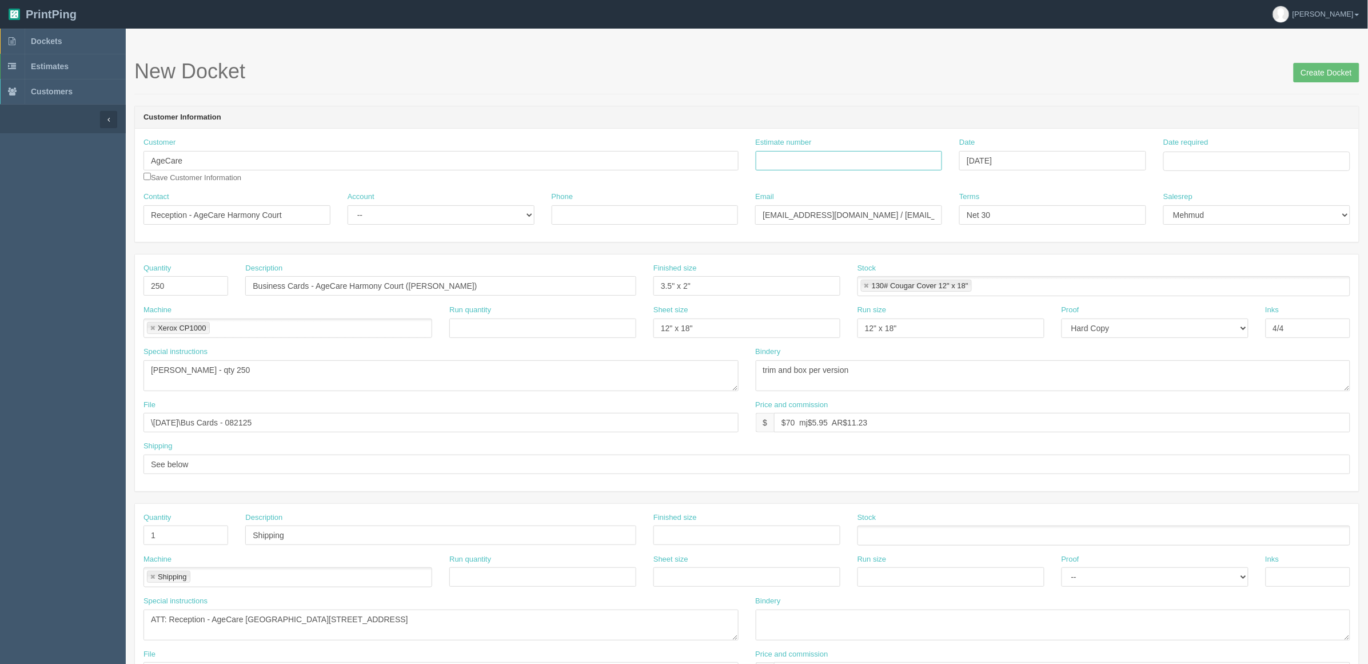
click at [841, 164] on input "Estimate number" at bounding box center [849, 160] width 187 height 19
paste input "089393 (See quotesheet)"
type input "089393 (See quotesheet)"
click at [1265, 161] on input "Date required" at bounding box center [1256, 161] width 187 height 19
click at [1208, 253] on td "16" at bounding box center [1205, 254] width 14 height 17
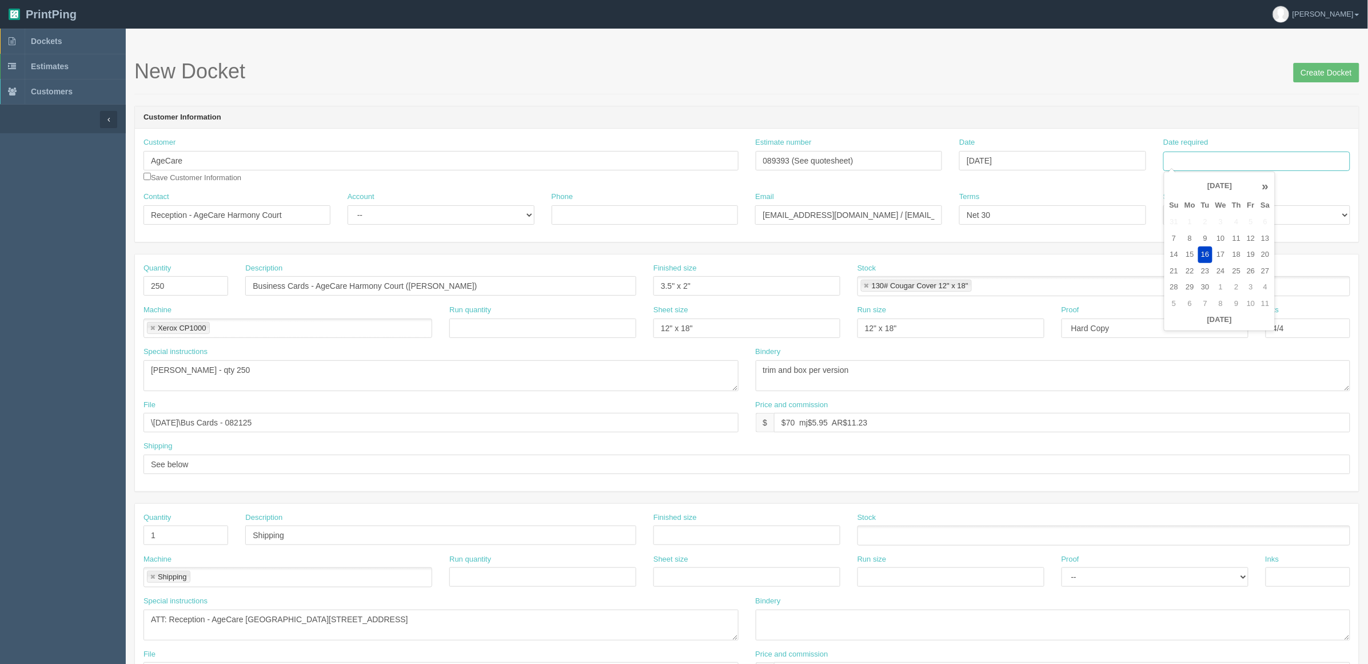
type input "[DATE]"
click at [1097, 90] on div "New Docket Create Docket" at bounding box center [746, 77] width 1225 height 34
drag, startPoint x: 854, startPoint y: 212, endPoint x: 655, endPoint y: 230, distance: 199.2
click at [655, 230] on div "Contact Reception - AgeCare Harmony Court Account -- Existing Client Allrush Cl…" at bounding box center [747, 213] width 1224 height 42
paste input "jasperplace"
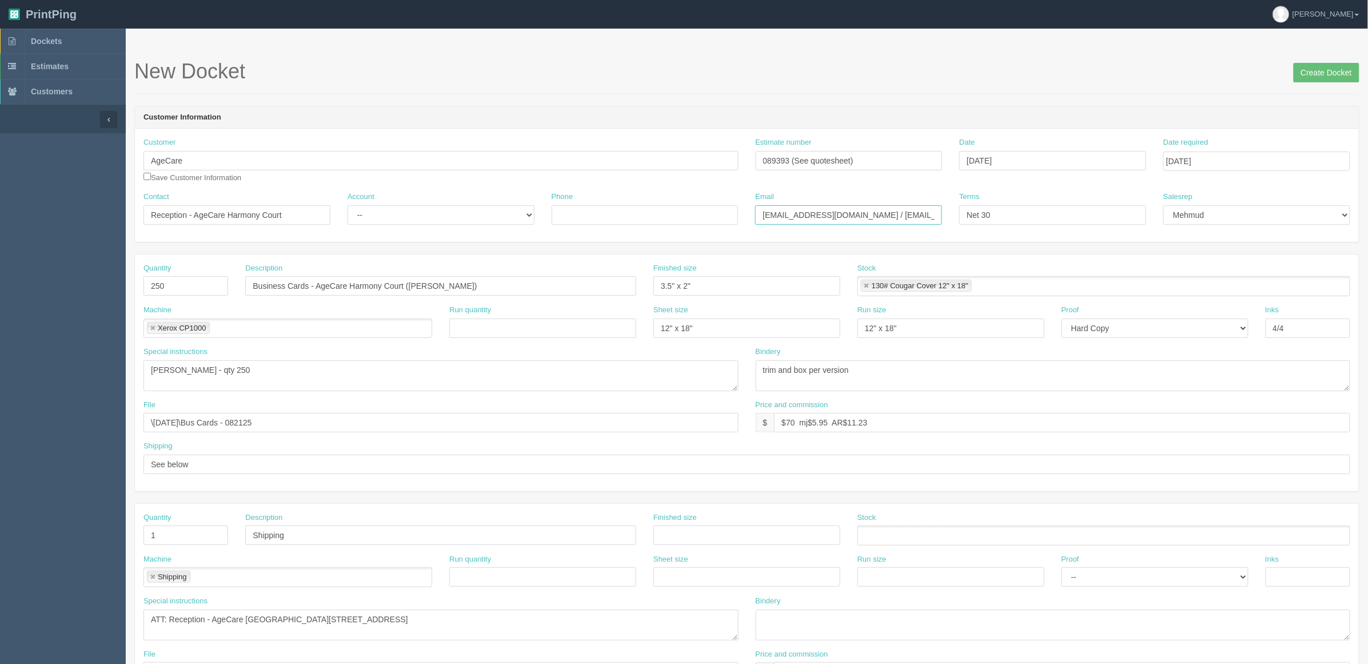
type input "jasperplace@agecare.ca / payables@agecare.ca"
click at [294, 212] on input "Reception - AgeCare Harmony Court" at bounding box center [237, 214] width 187 height 19
paste input "Jasper Place"
type input "Reception - AgeCare Jasper Place"
drag, startPoint x: 406, startPoint y: 286, endPoint x: 417, endPoint y: 286, distance: 10.9
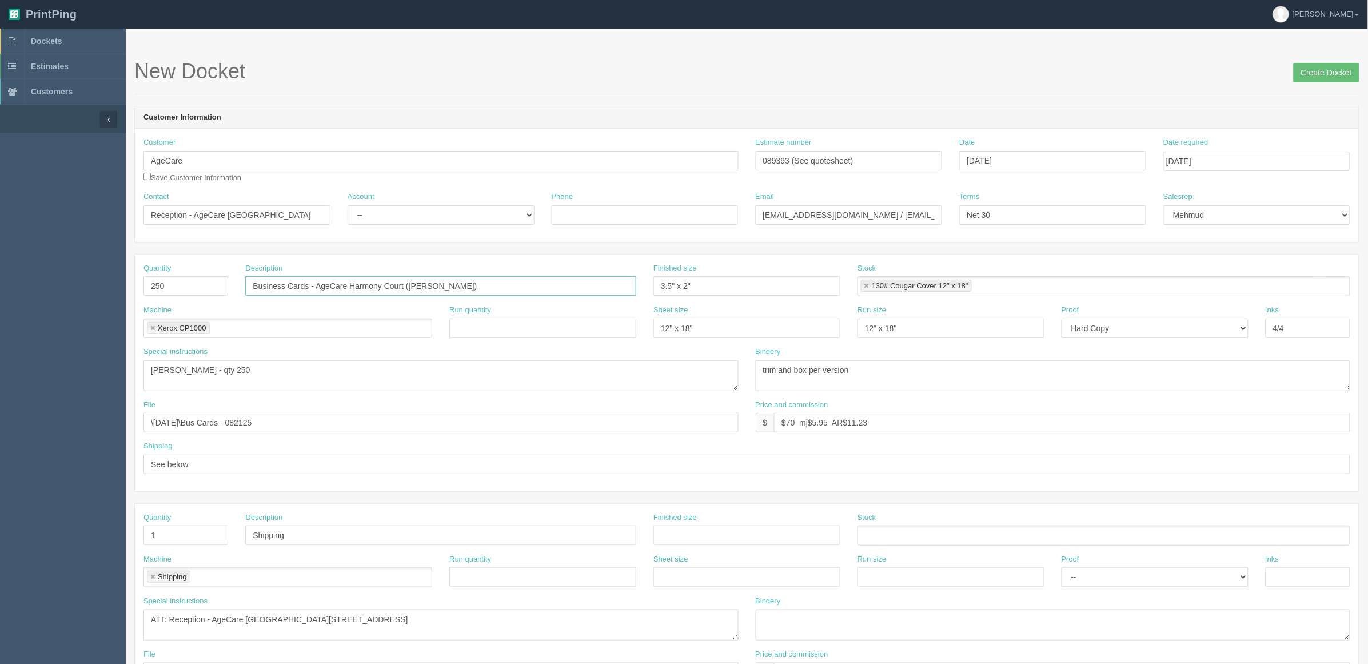
click at [407, 286] on input "Business Cards - AgeCare Harmony Court (Melissa Toth-Sekandari)" at bounding box center [440, 285] width 391 height 19
paste input "Jasper Place"
type input "Business Cards - AgeCare Jasper Place (Melissa Toth-Sekandari)"
click at [341, 360] on textarea "Melissa Toth-Sekandari - qty 250" at bounding box center [441, 375] width 595 height 31
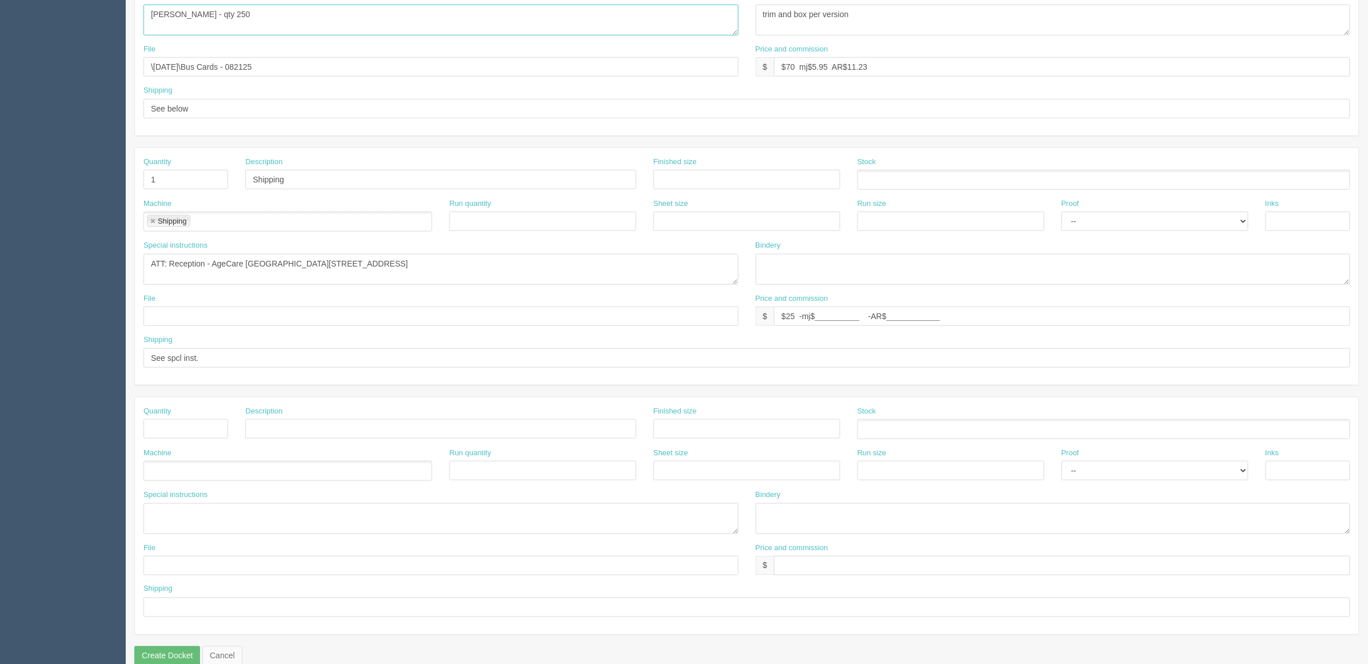
scroll to position [378, 0]
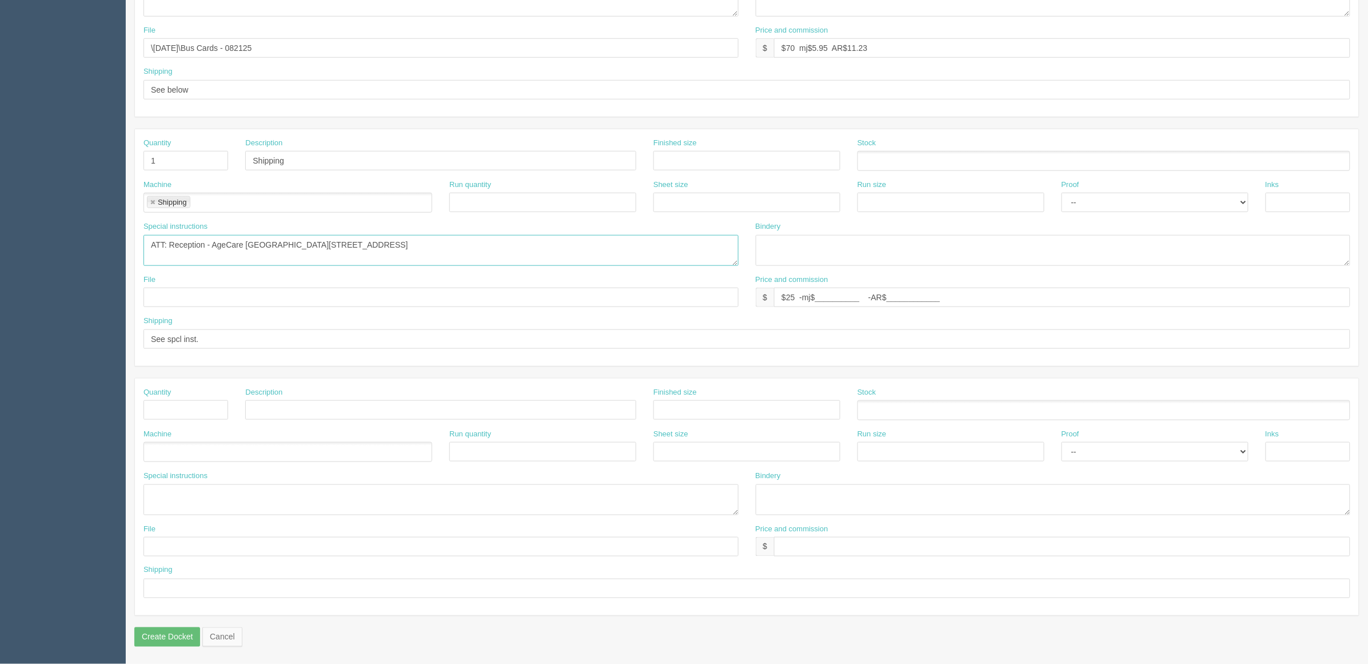
drag, startPoint x: 214, startPoint y: 244, endPoint x: 968, endPoint y: 267, distance: 753.9
click at [968, 267] on div "Special instructions ATT: Reception - AgeCare Harmony Court, 7197 Canada Way, B…" at bounding box center [747, 247] width 1224 height 53
paste textarea "Jasper Place 8903 168 Street NW Edmonton, AB T5R 2V6"
type textarea "ATT: Reception - AgeCare Jasper Place, 8903 168 Street NW, Edmonton, AB T5R 2V6"
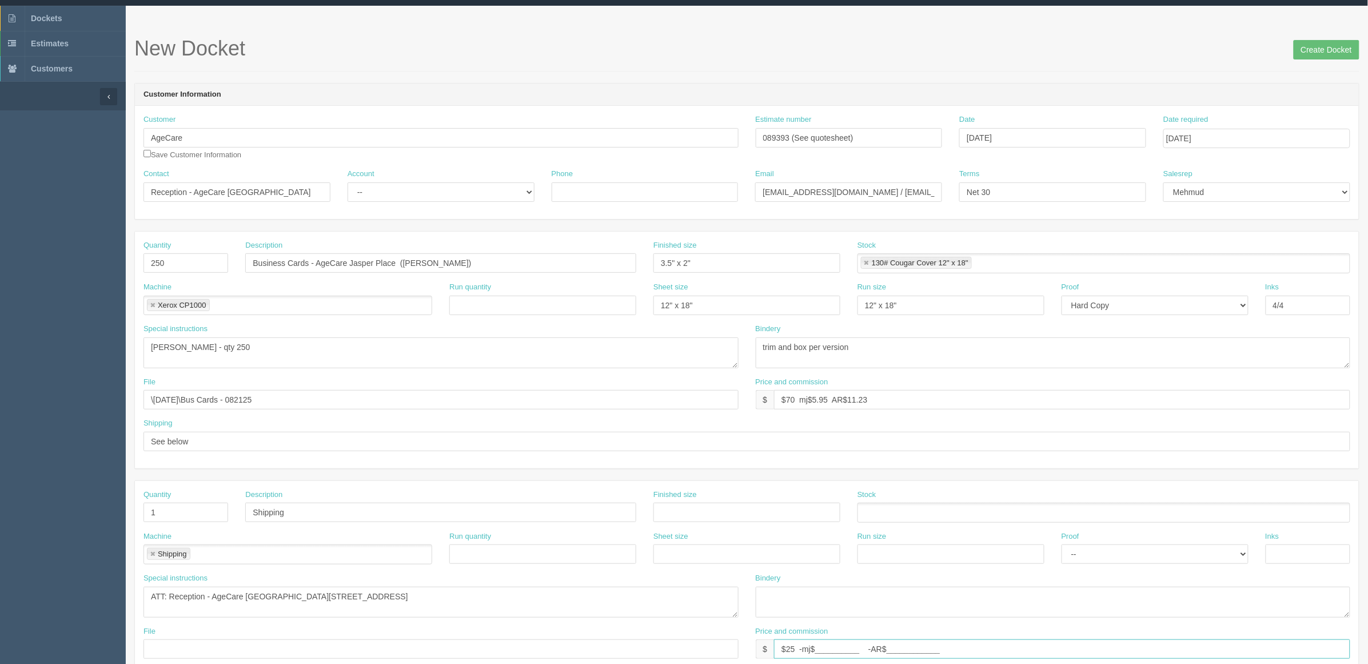
scroll to position [21, 0]
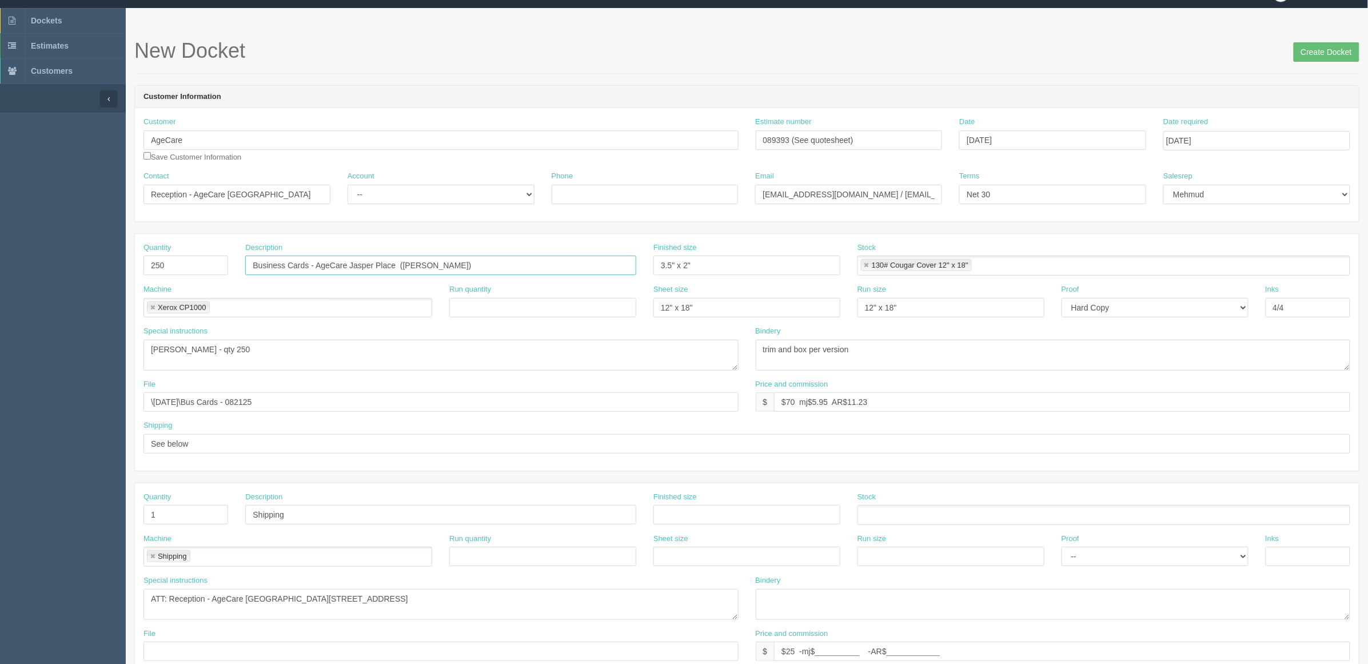
click at [400, 264] on input "Business Cards - AgeCare Jasper Place (Melissa Toth-Sekandari)" at bounding box center [440, 265] width 391 height 19
paste input "Samantha Vaux"
type input "Business Cards - AgeCare [PERSON_NAME] ([PERSON_NAME])"
drag, startPoint x: 237, startPoint y: 349, endPoint x: 16, endPoint y: 349, distance: 221.3
click at [16, 349] on section "Dockets Estimates Customers" at bounding box center [684, 513] width 1368 height 1010
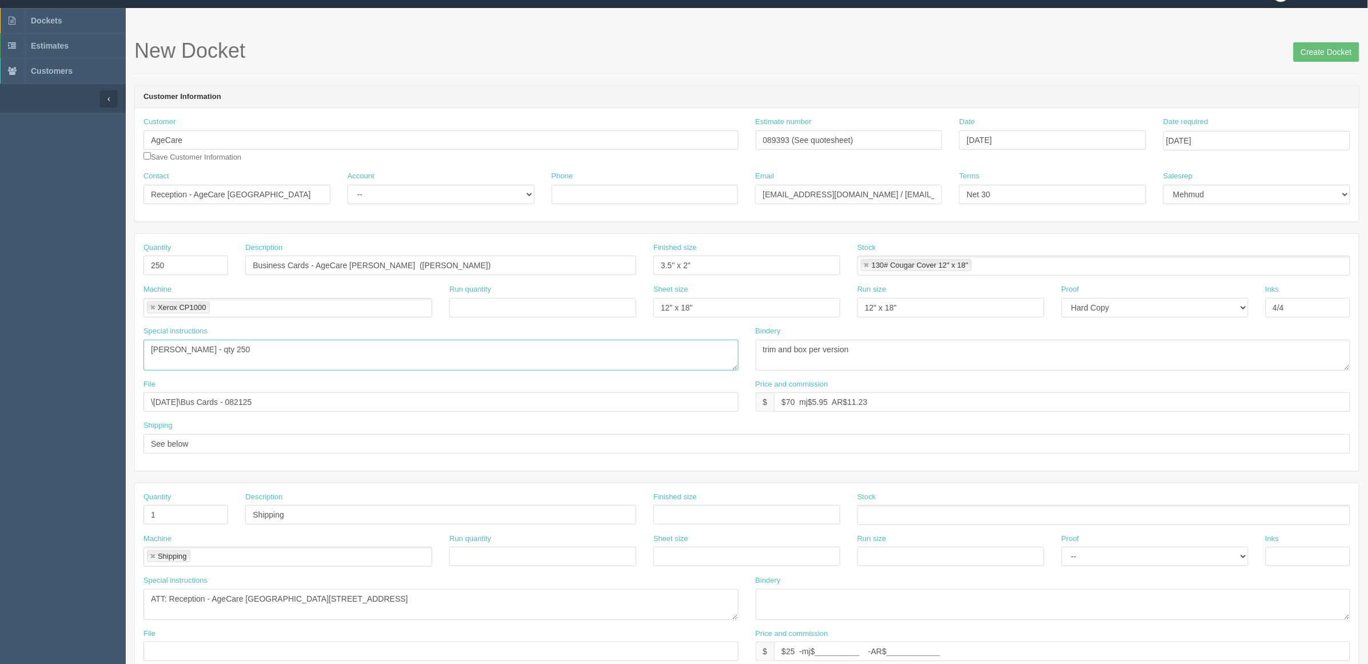
paste textarea "Samantha Vaux"
type textarea "Samantha Vaux - qty 250"
drag, startPoint x: 135, startPoint y: 406, endPoint x: 0, endPoint y: 406, distance: 134.9
click at [0, 406] on section "Dockets Estimates Customers" at bounding box center [684, 513] width 1368 height 1010
paste input "Z:\A\Age Care\2025\september 2025\AgeCare - BC - 0912"
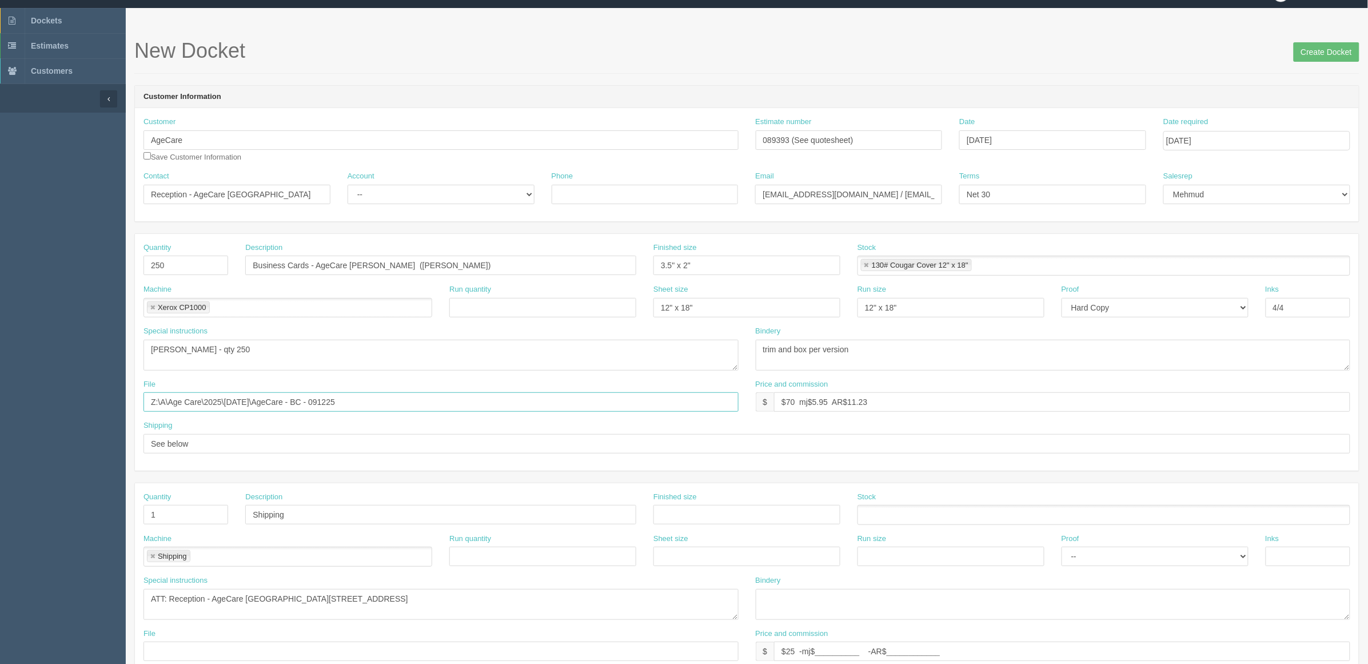
drag, startPoint x: 218, startPoint y: 403, endPoint x: 118, endPoint y: 408, distance: 100.2
click at [137, 407] on div "File Z:\A\Age Care\2025\september 2025\AgeCare - BC - 091225" at bounding box center [441, 400] width 612 height 42
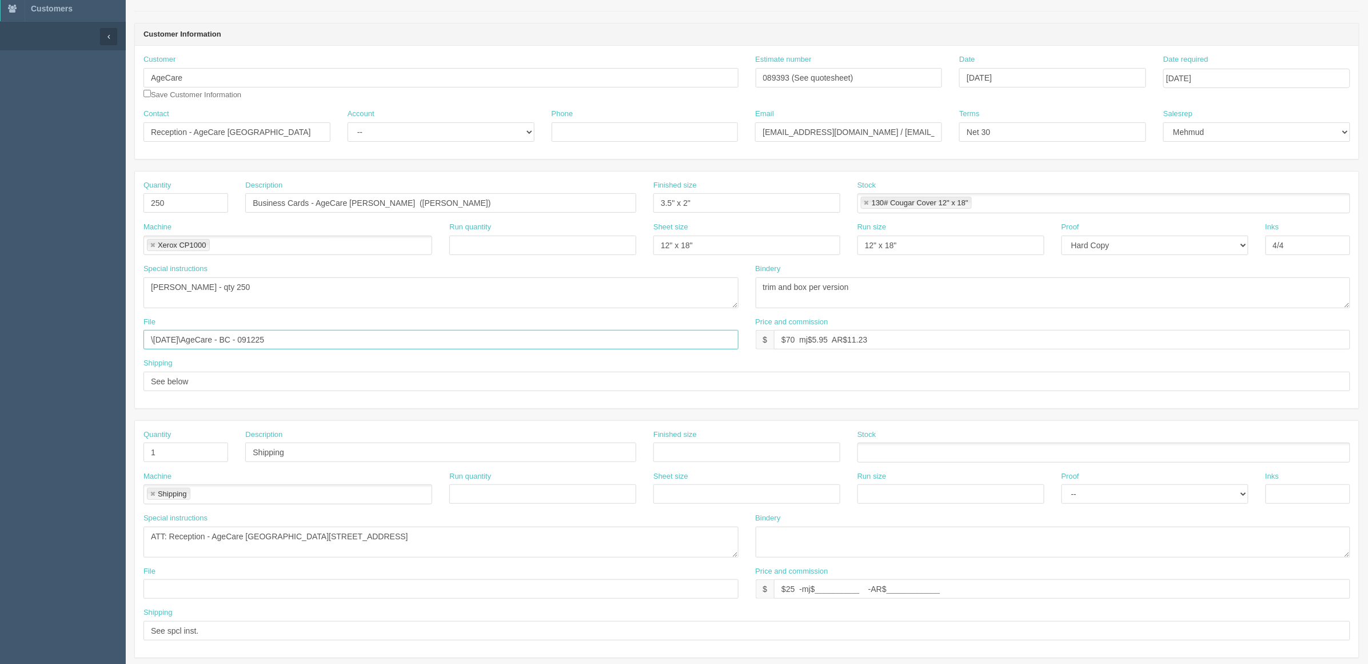
scroll to position [0, 0]
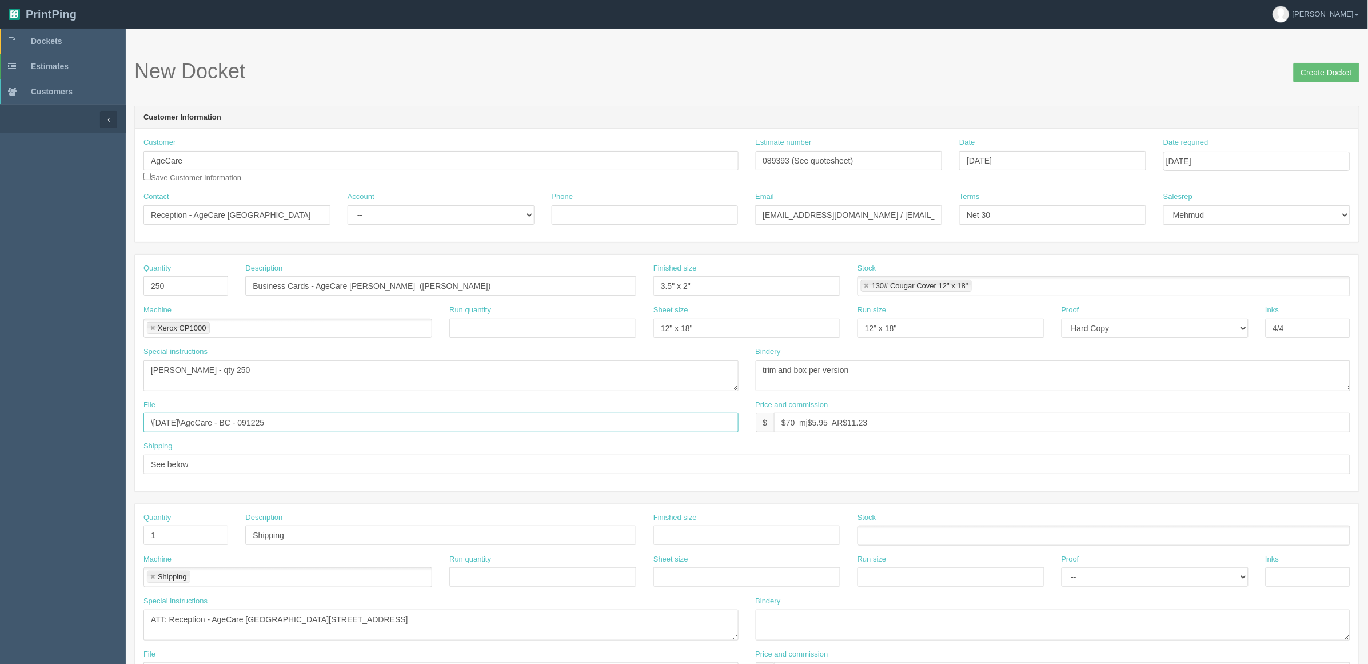
type input "\september 2025\AgeCare - BC - 091225"
click at [440, 218] on select "-- Existing Client Allrush Client Rep Client" at bounding box center [441, 214] width 187 height 19
select select "Allrush Client"
click at [348, 205] on select "-- Existing Client Allrush Client Rep Client" at bounding box center [441, 214] width 187 height 19
click at [1311, 78] on input "Create Docket" at bounding box center [1327, 72] width 66 height 19
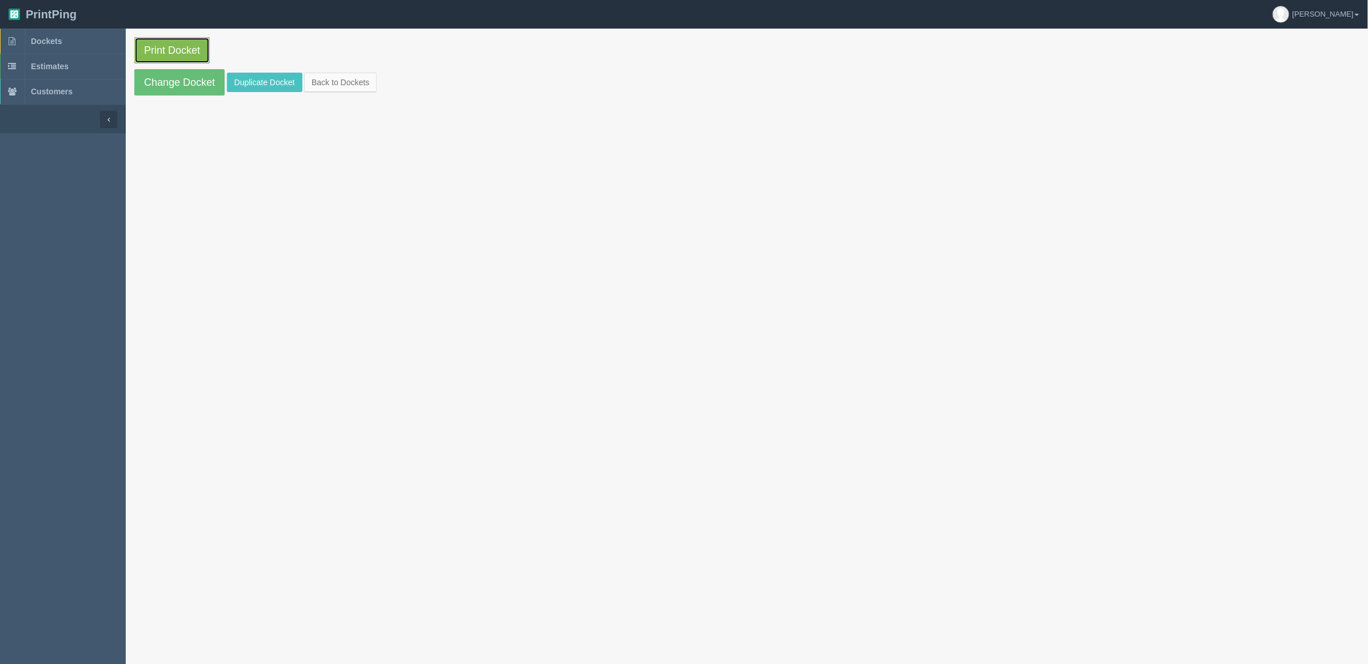
click at [177, 46] on link "Print Docket" at bounding box center [171, 50] width 75 height 26
click at [89, 34] on link "Dockets" at bounding box center [63, 41] width 126 height 25
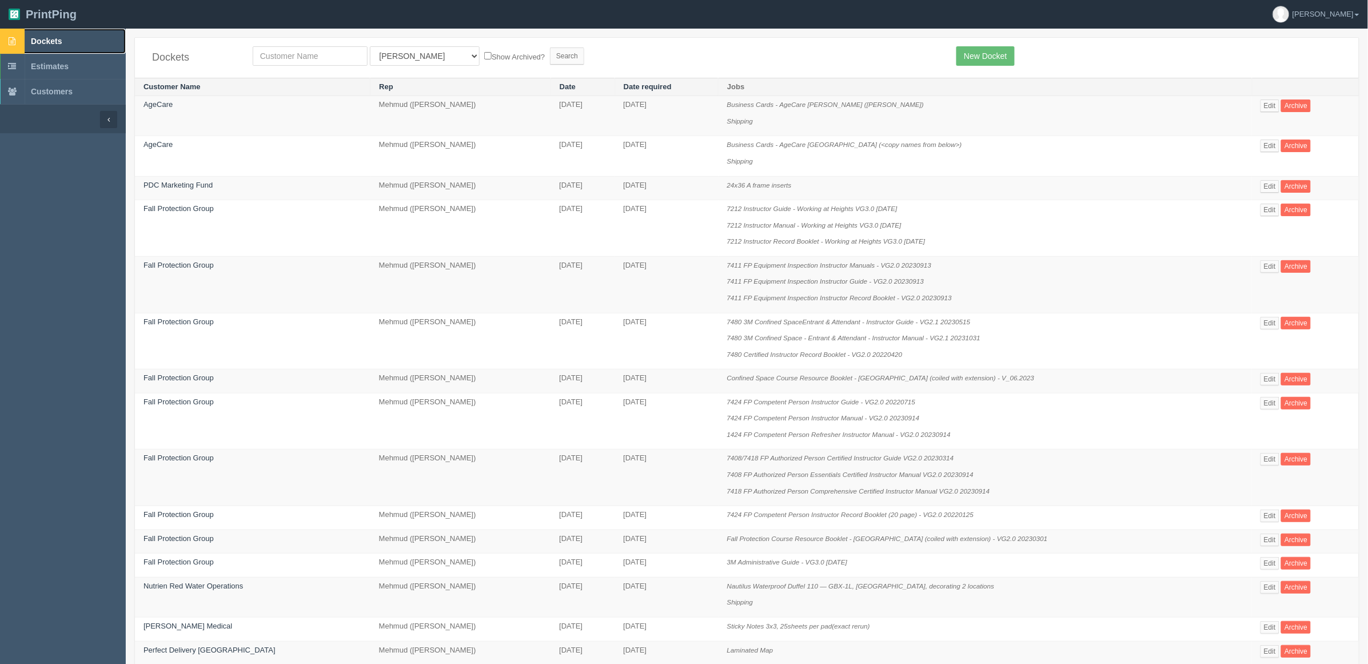
click at [71, 38] on link "Dockets" at bounding box center [63, 41] width 126 height 25
